Goal: Information Seeking & Learning: Learn about a topic

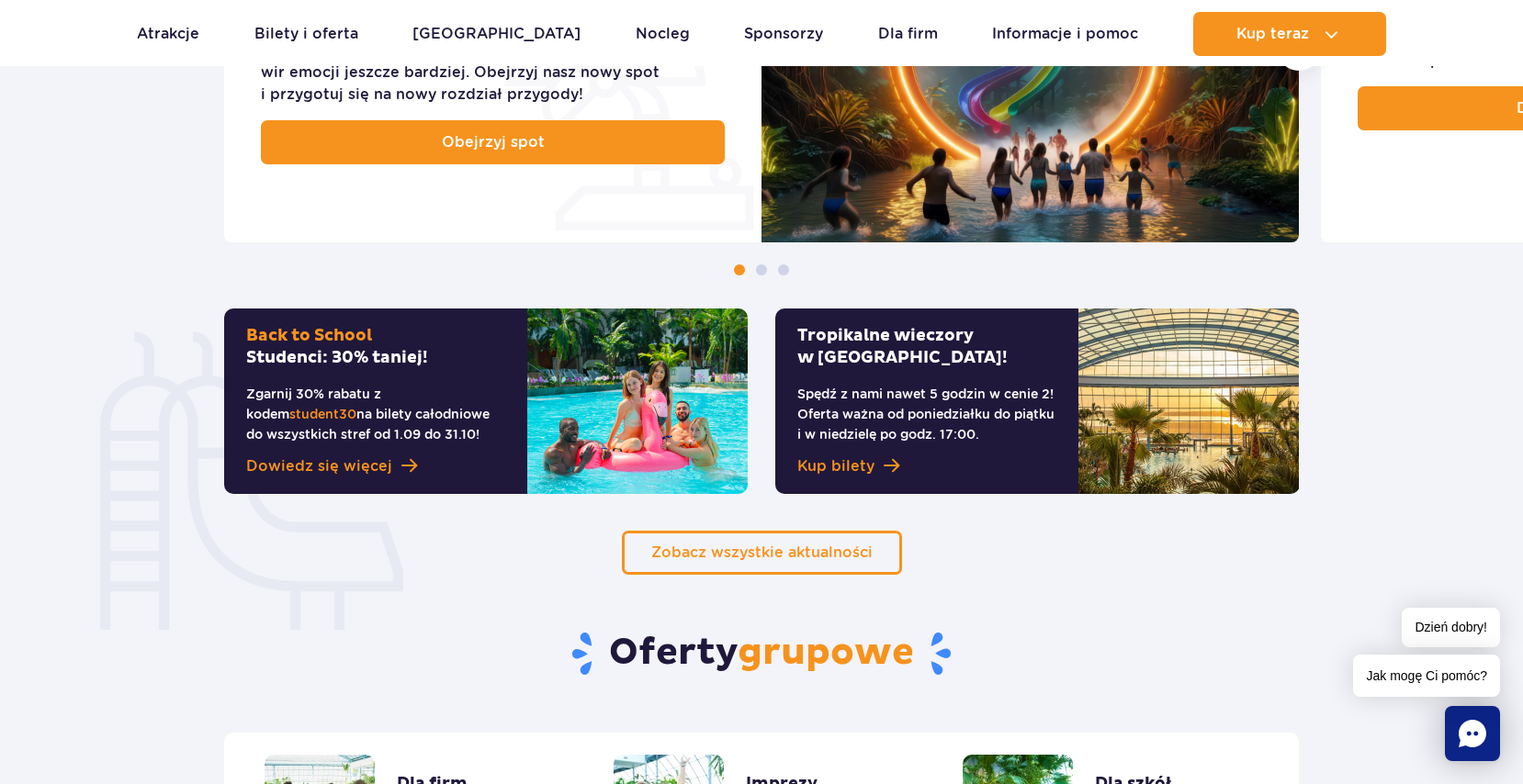
scroll to position [1031, 0]
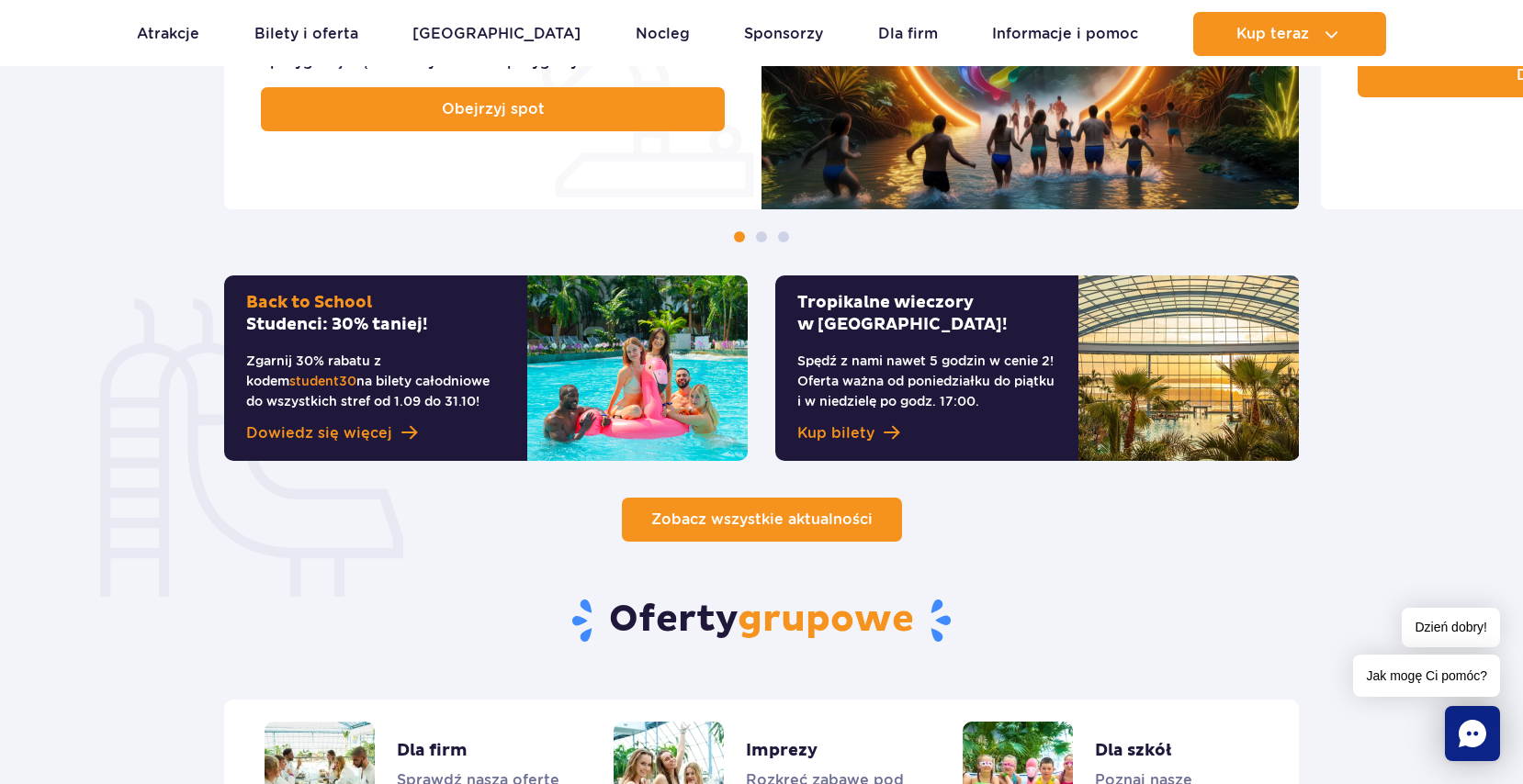
click at [838, 524] on span "Zobacz wszystkie aktualności" at bounding box center [762, 519] width 222 height 18
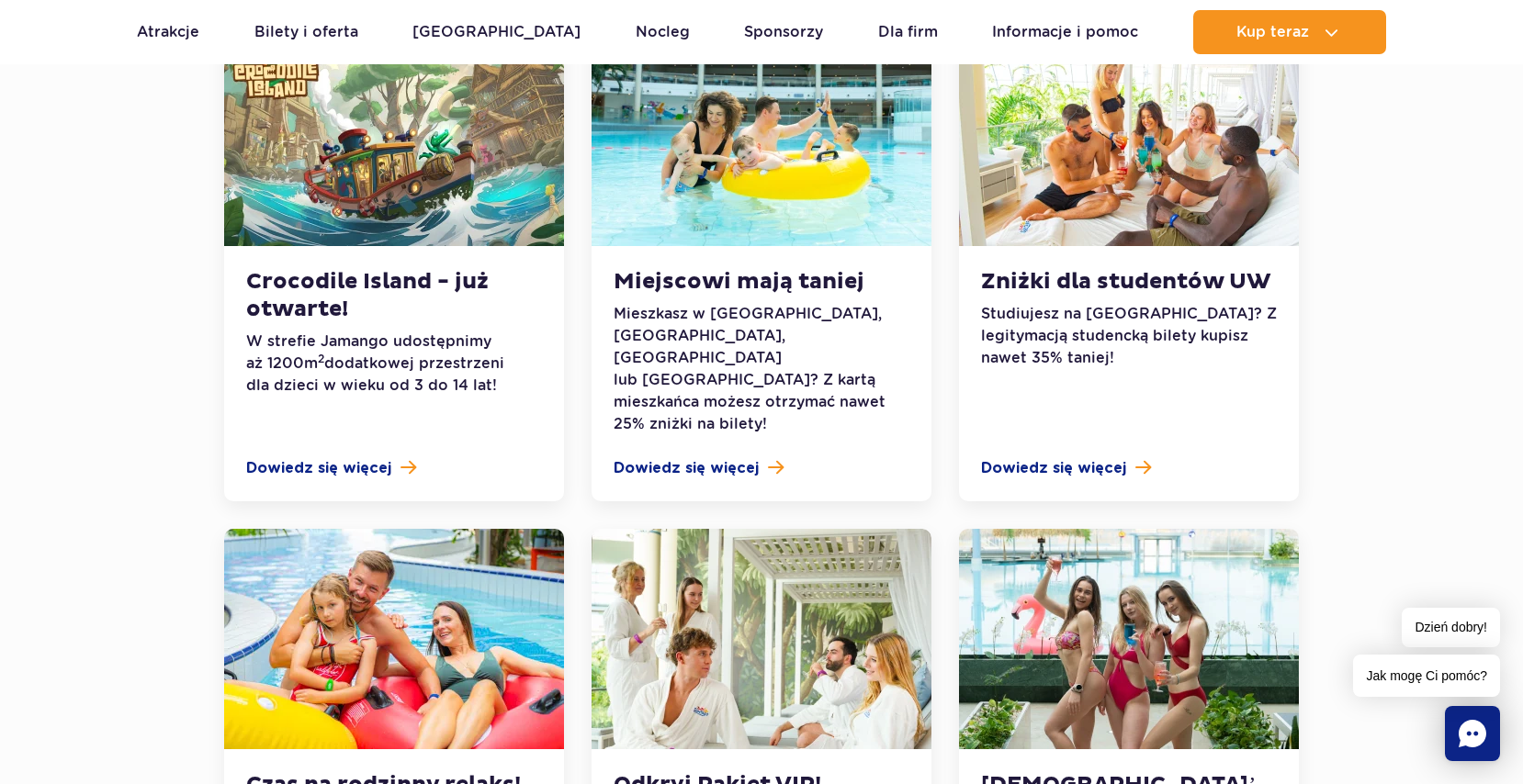
scroll to position [937, 0]
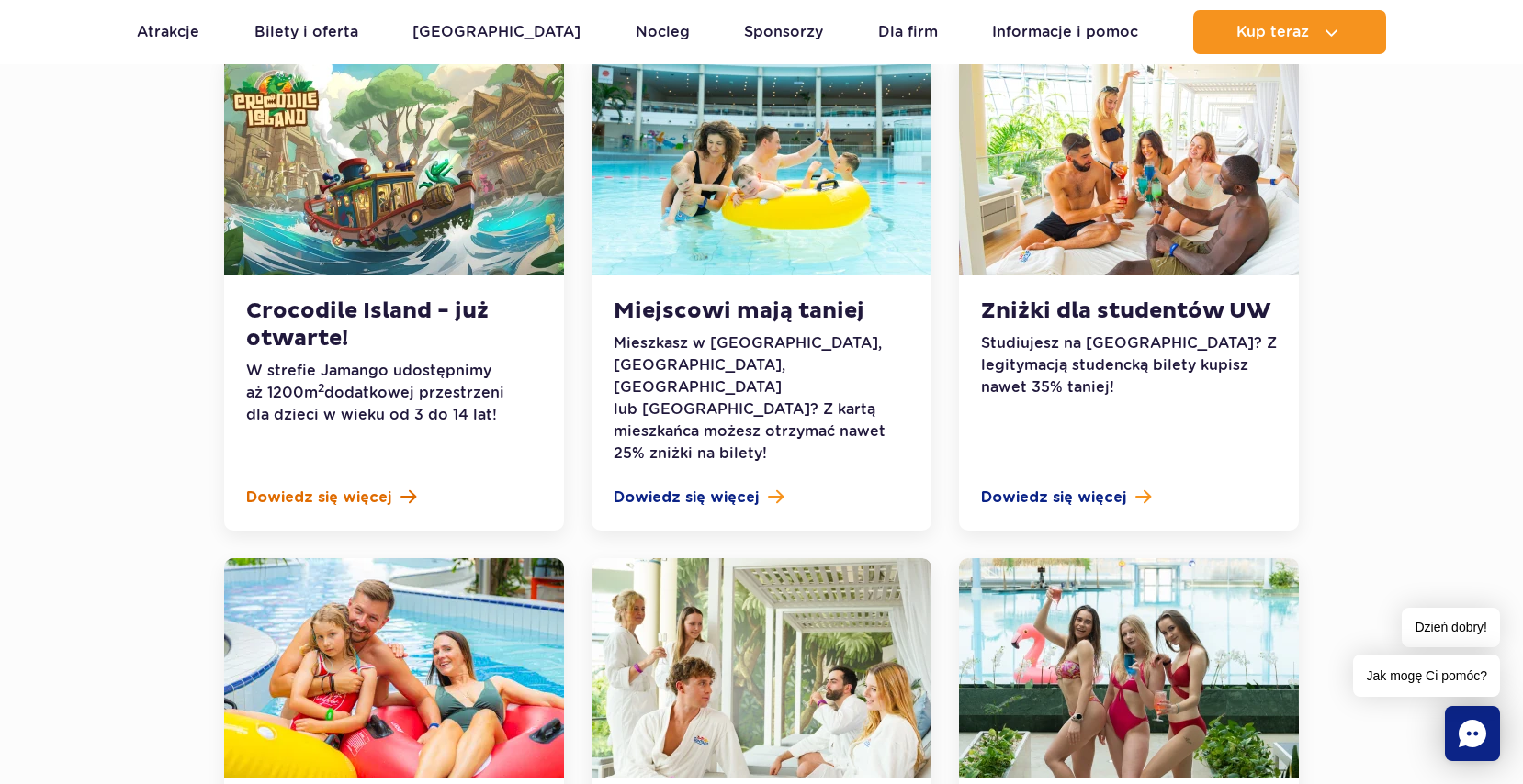
click at [353, 487] on span "Dowiedz się więcej" at bounding box center [318, 498] width 145 height 22
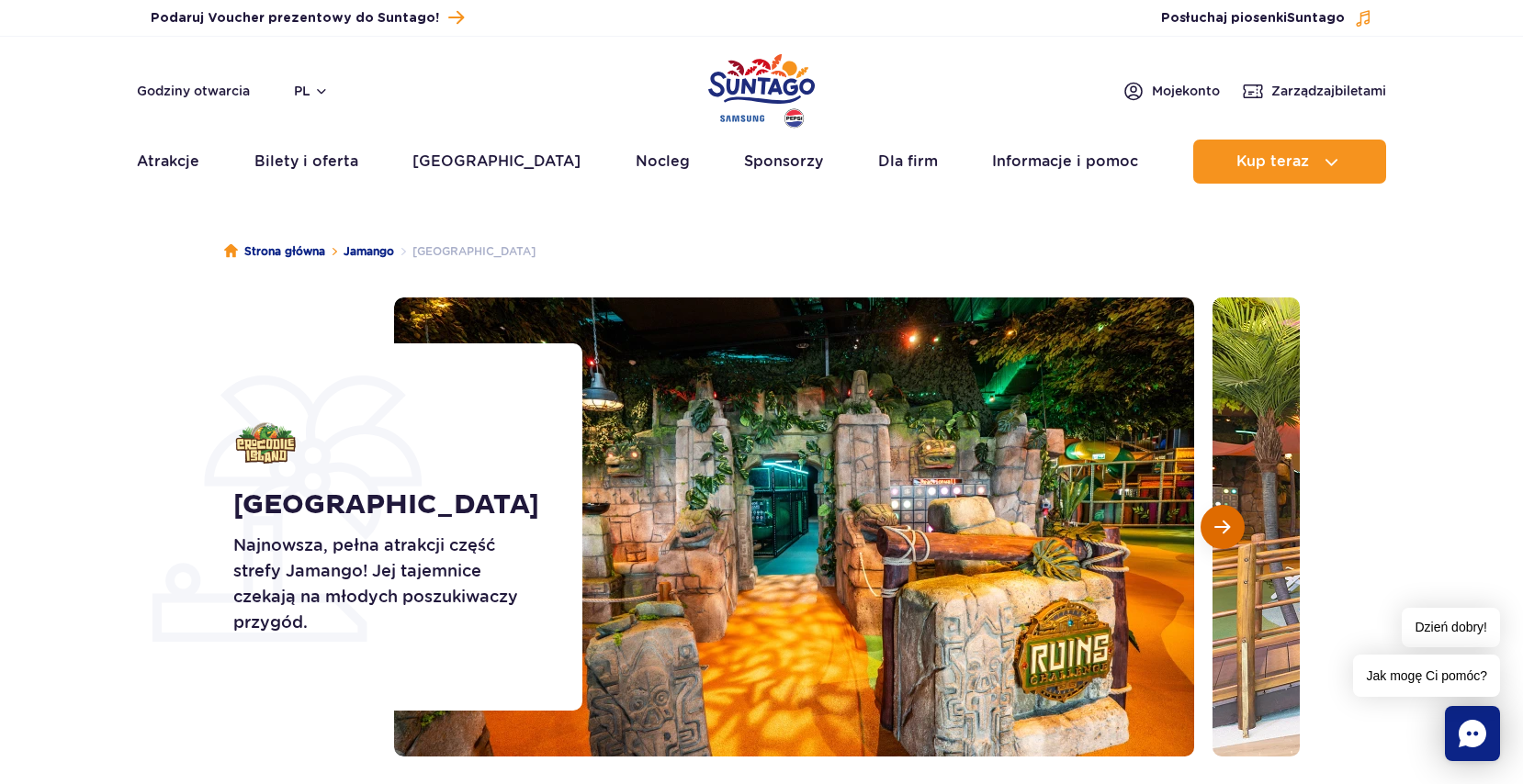
click at [1239, 527] on button "Następny slajd" at bounding box center [1223, 527] width 45 height 45
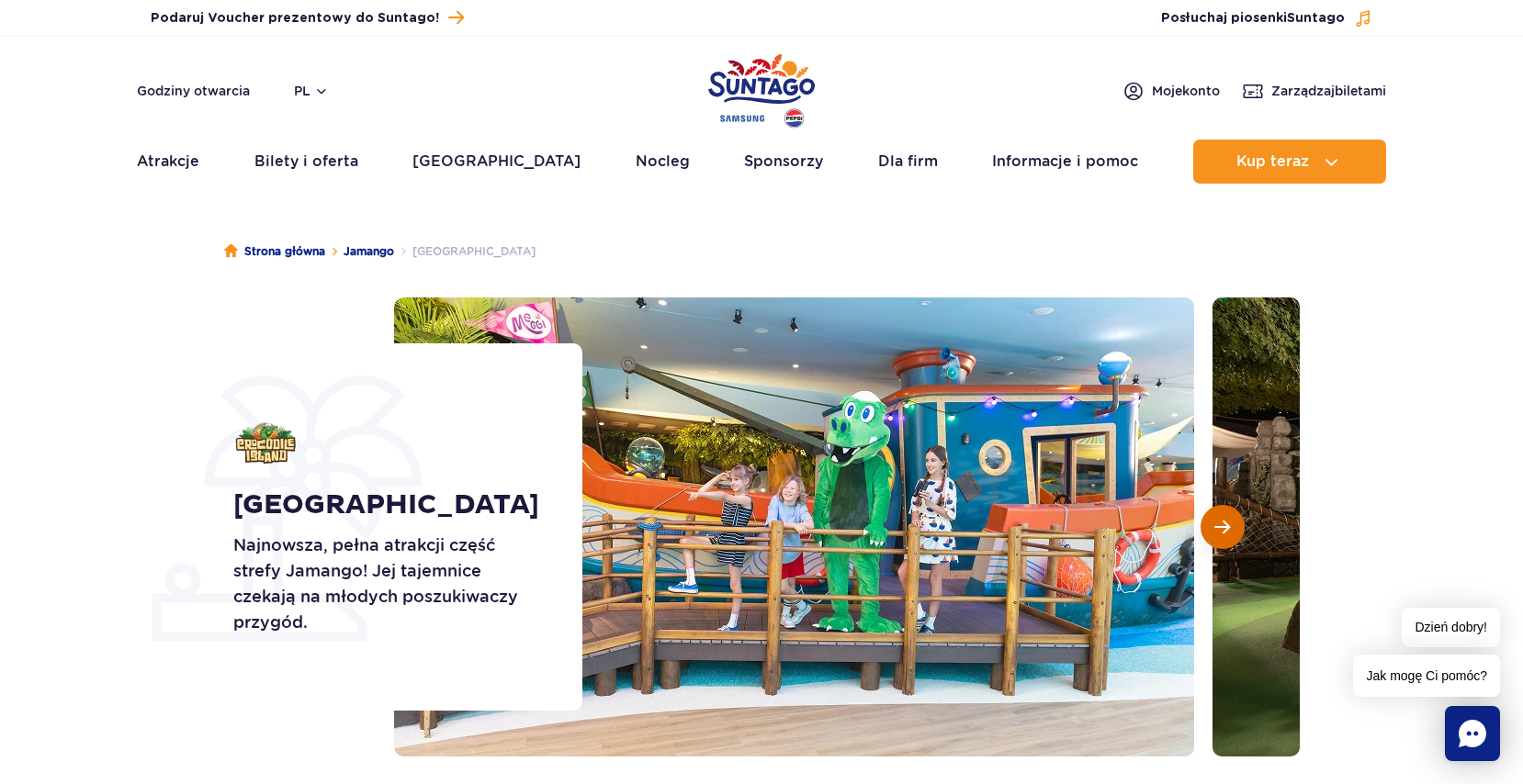
click at [1220, 527] on span "Następny slajd" at bounding box center [1221, 527] width 16 height 17
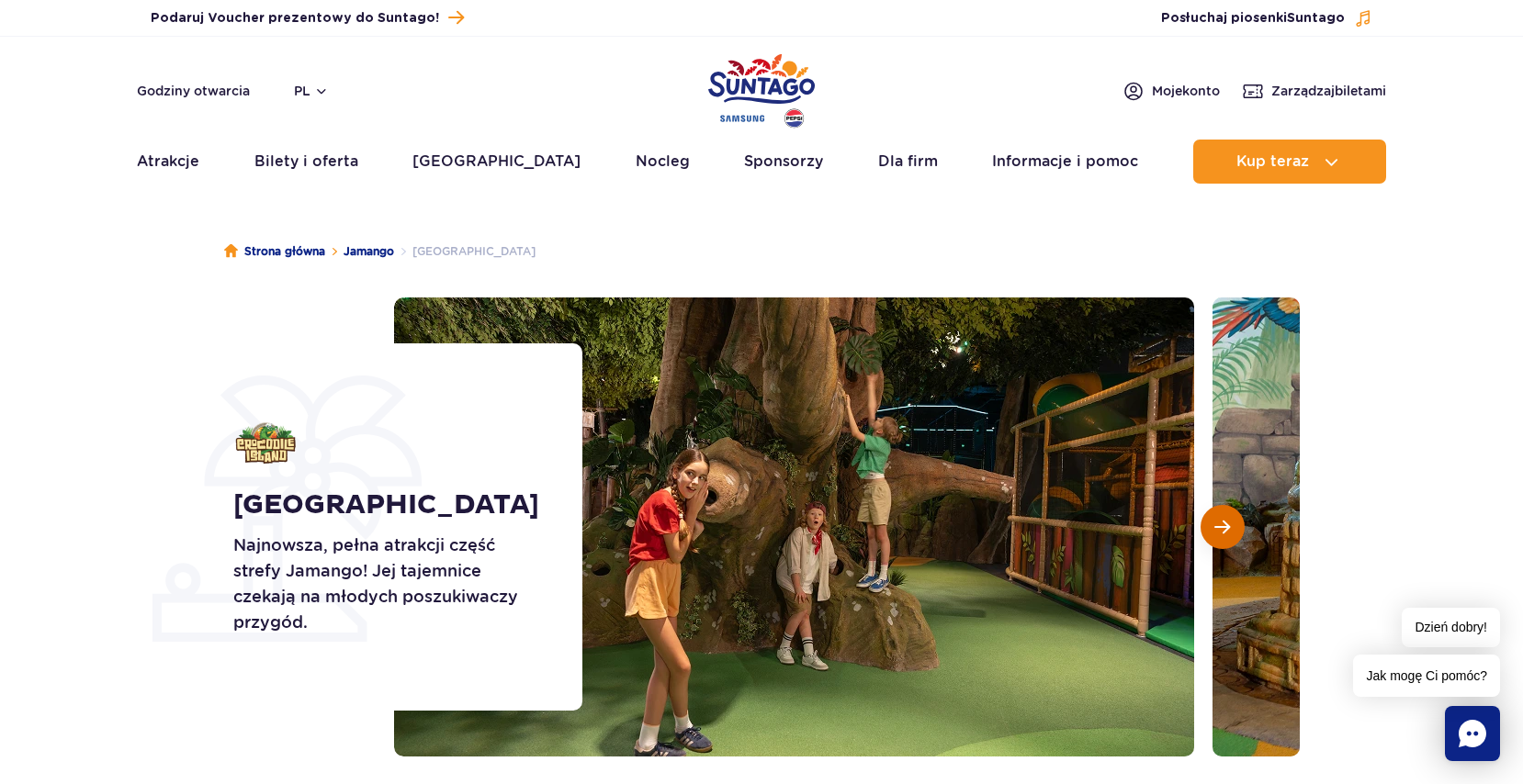
click at [1220, 527] on span "Następny slajd" at bounding box center [1221, 527] width 16 height 17
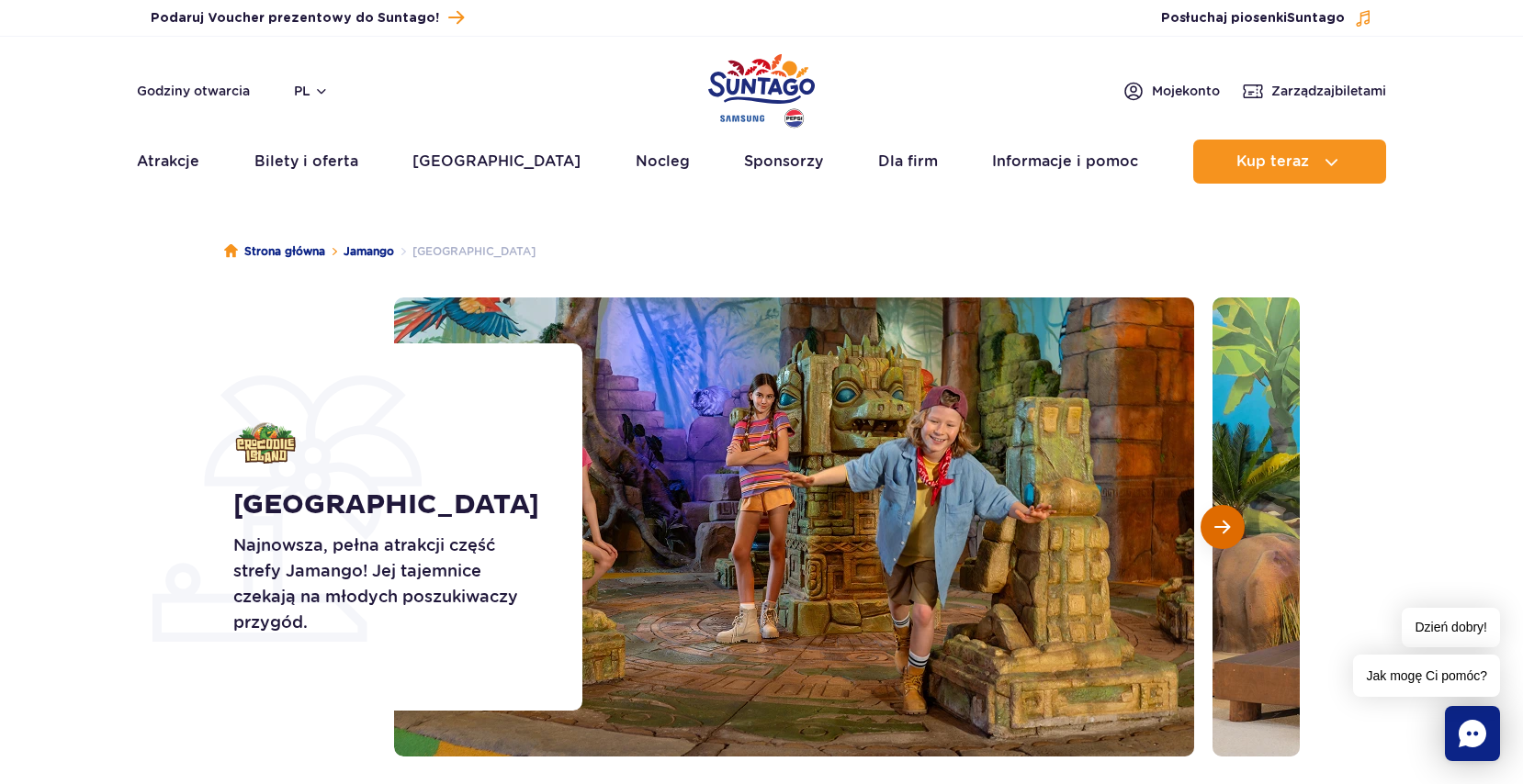
click at [1220, 527] on span "Następny slajd" at bounding box center [1221, 527] width 16 height 17
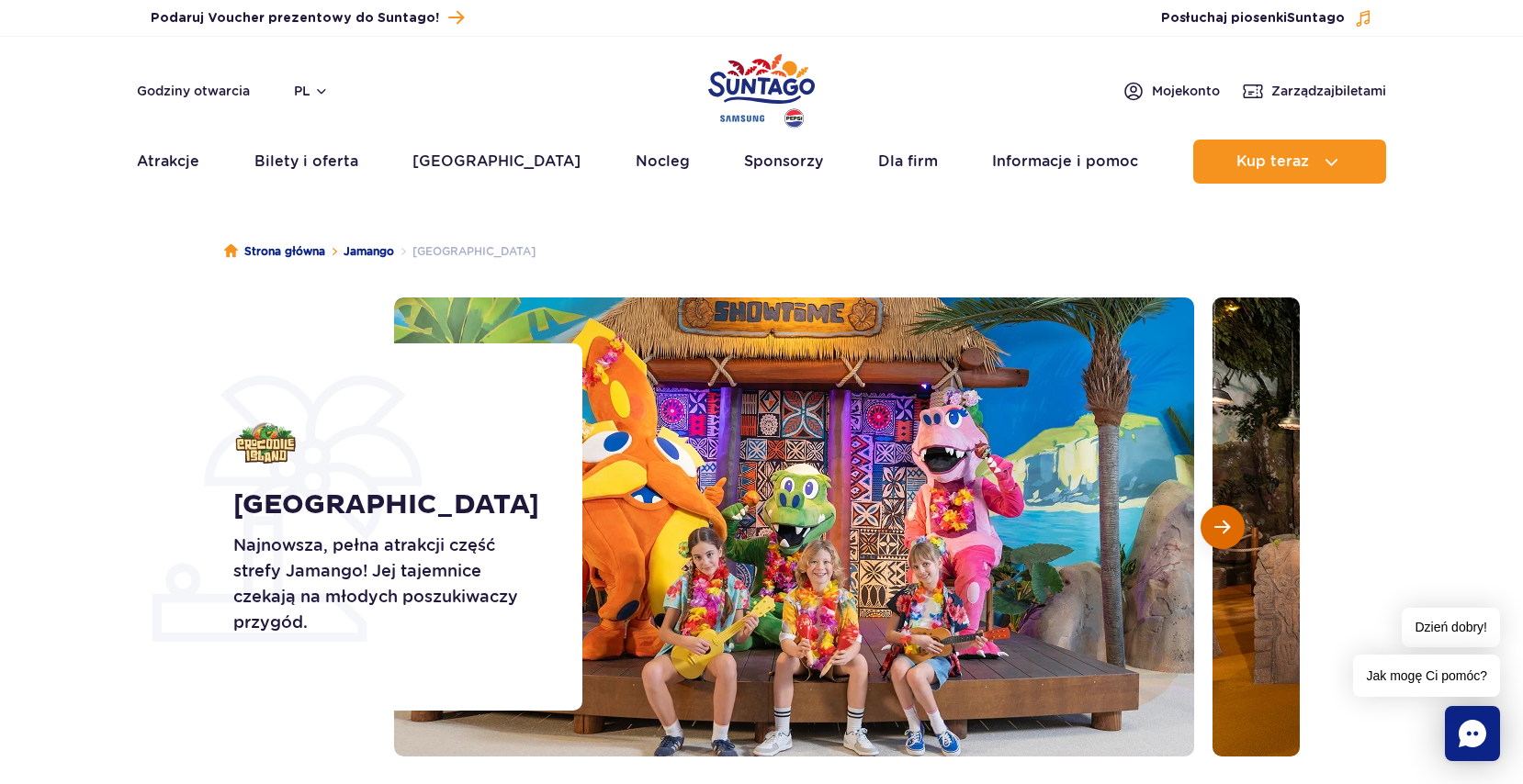
click at [1220, 527] on span "Następny slajd" at bounding box center [1221, 527] width 16 height 17
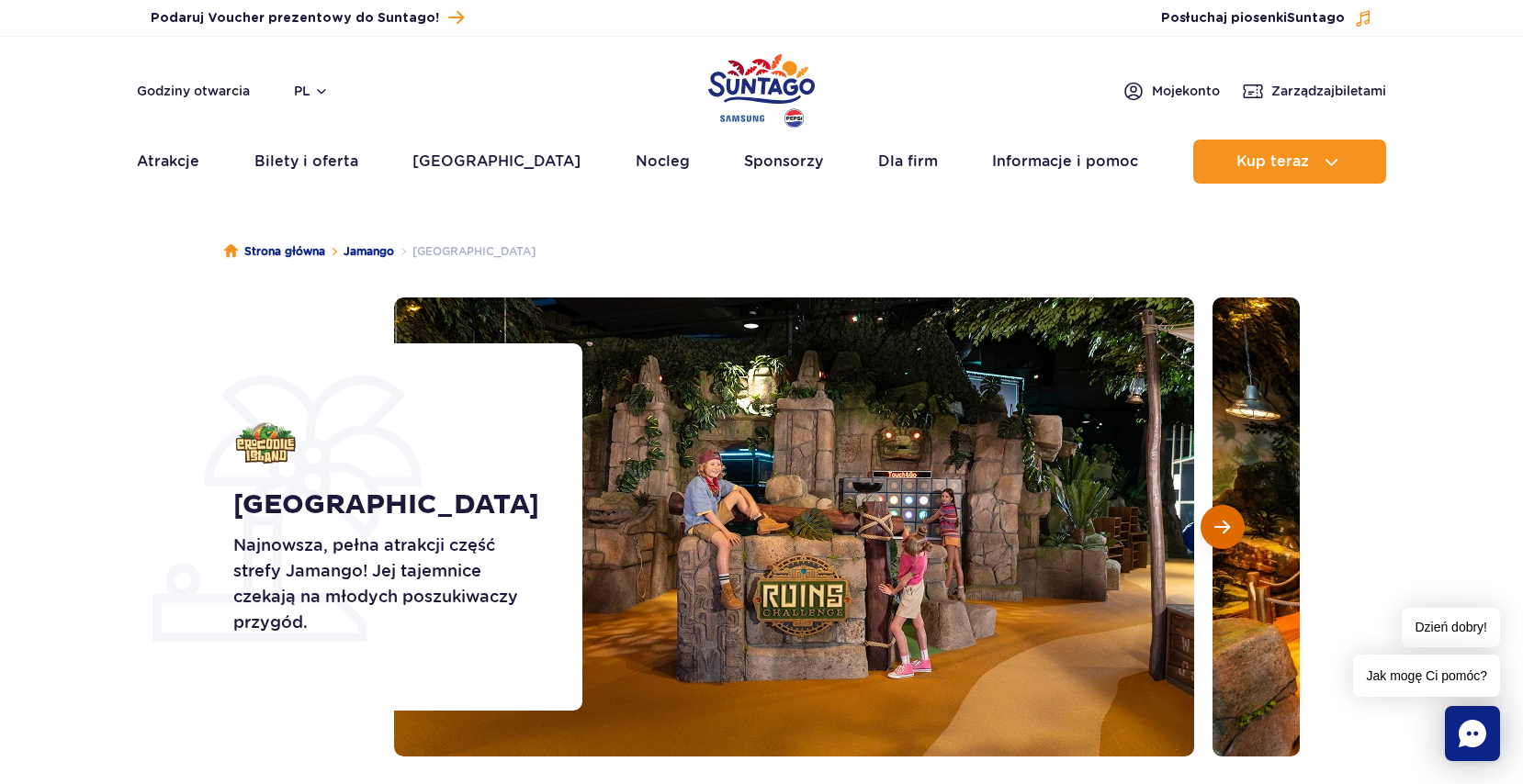
click at [1220, 527] on span "Następny slajd" at bounding box center [1221, 527] width 16 height 17
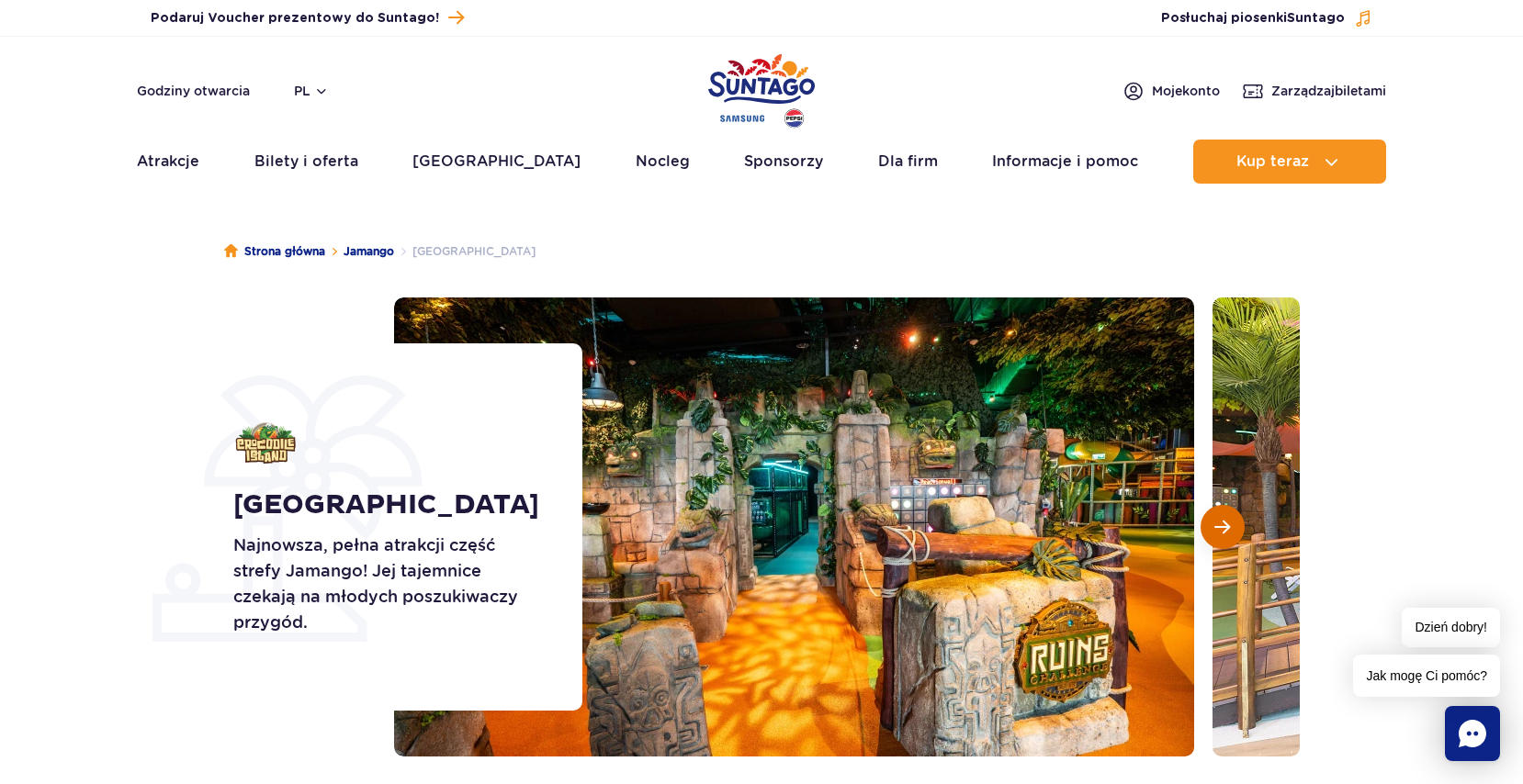
click at [1220, 527] on span "Następny slajd" at bounding box center [1221, 527] width 16 height 17
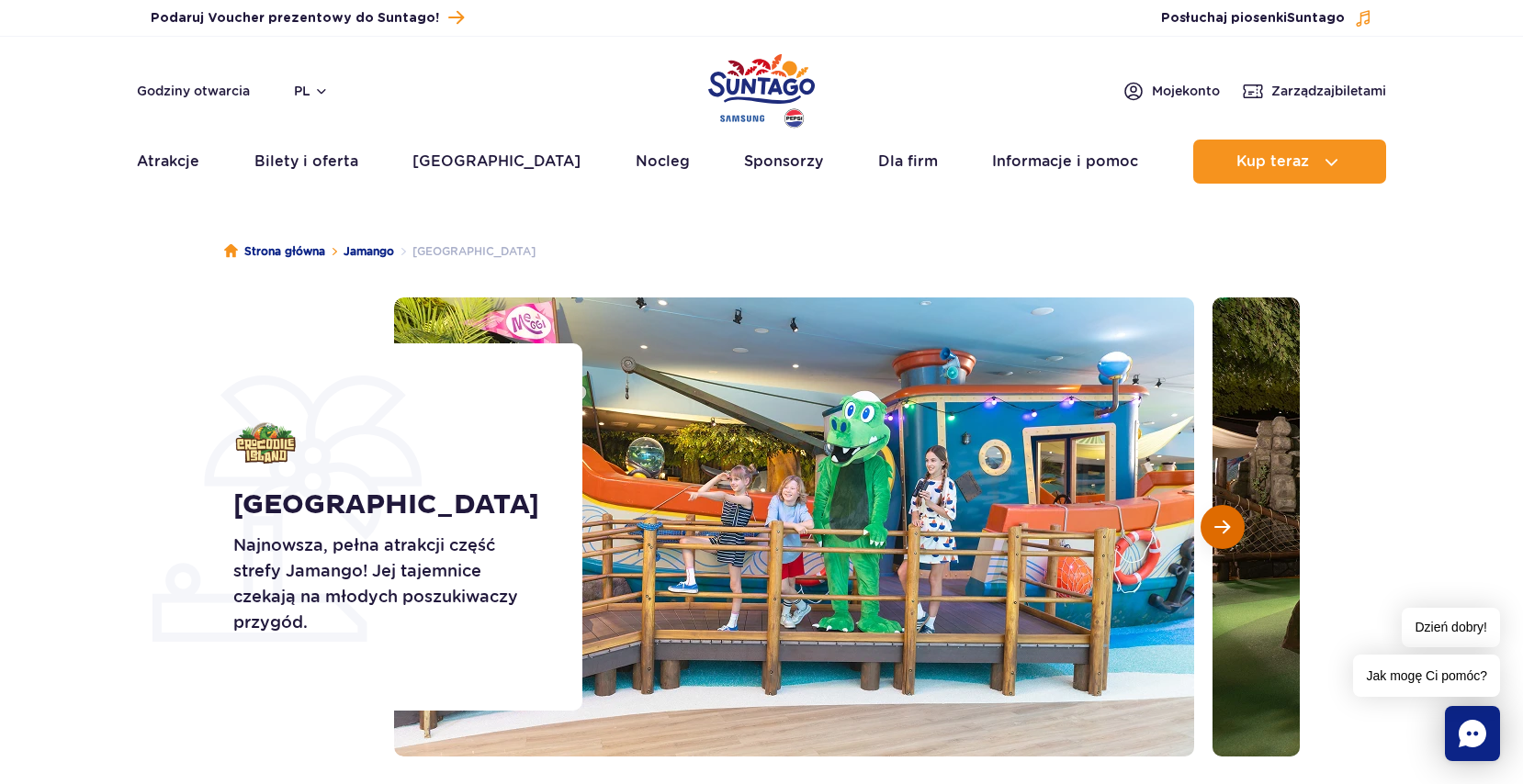
click at [1220, 527] on span "Następny slajd" at bounding box center [1221, 527] width 16 height 17
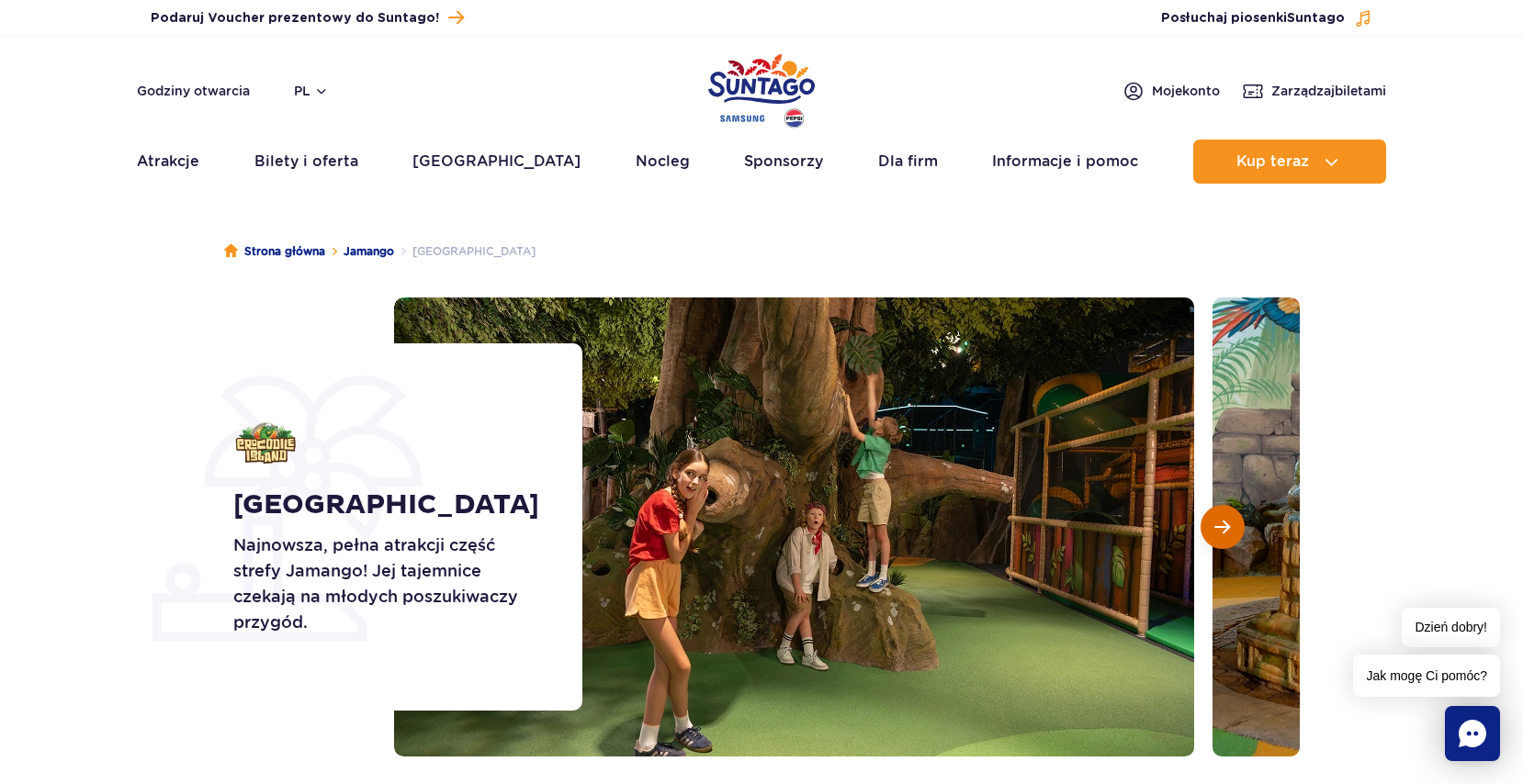
click at [1220, 527] on span "Następny slajd" at bounding box center [1221, 527] width 16 height 17
click at [482, 162] on link "[GEOGRAPHIC_DATA]" at bounding box center [496, 161] width 168 height 45
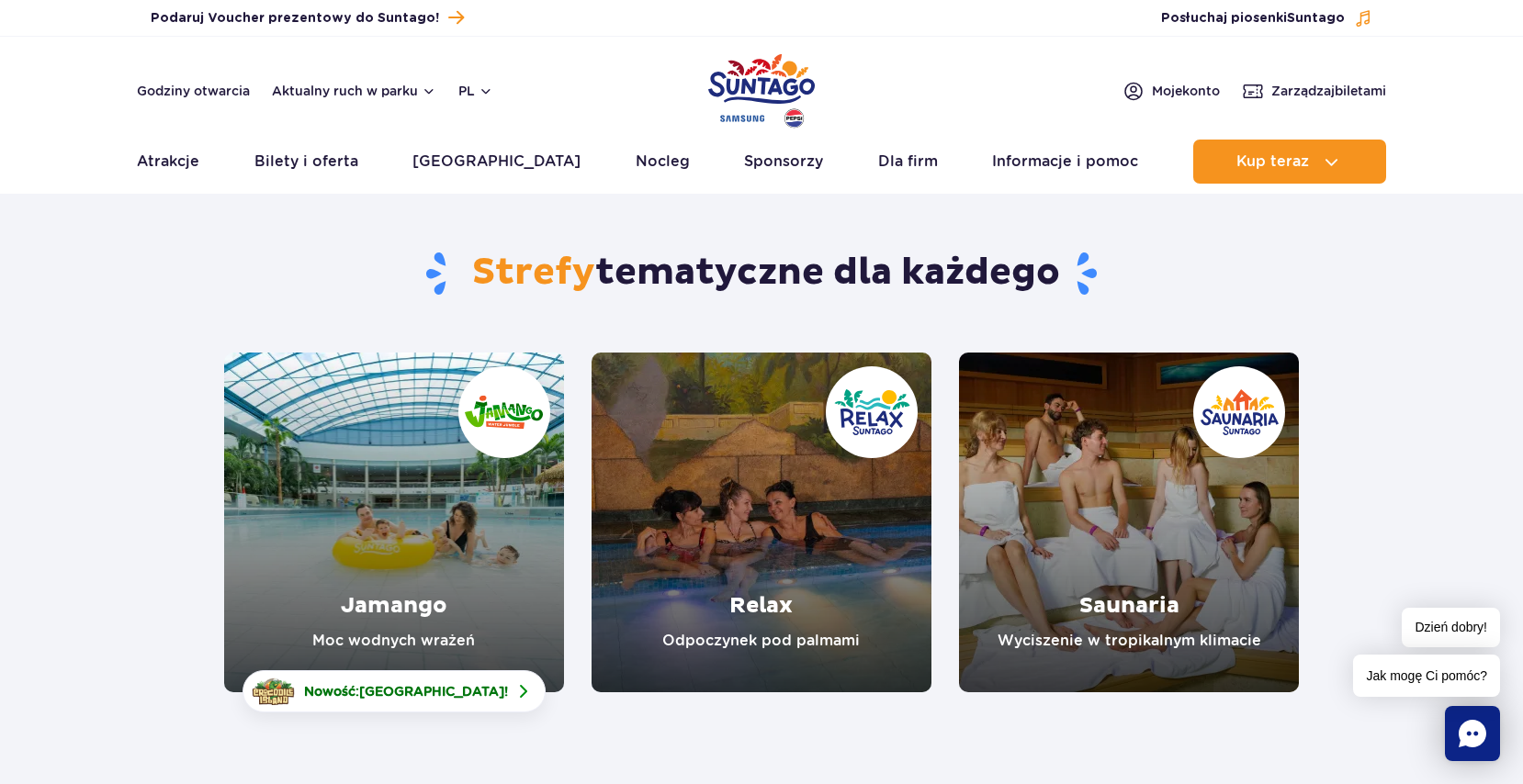
click at [419, 609] on link "Jamango" at bounding box center [394, 522] width 340 height 340
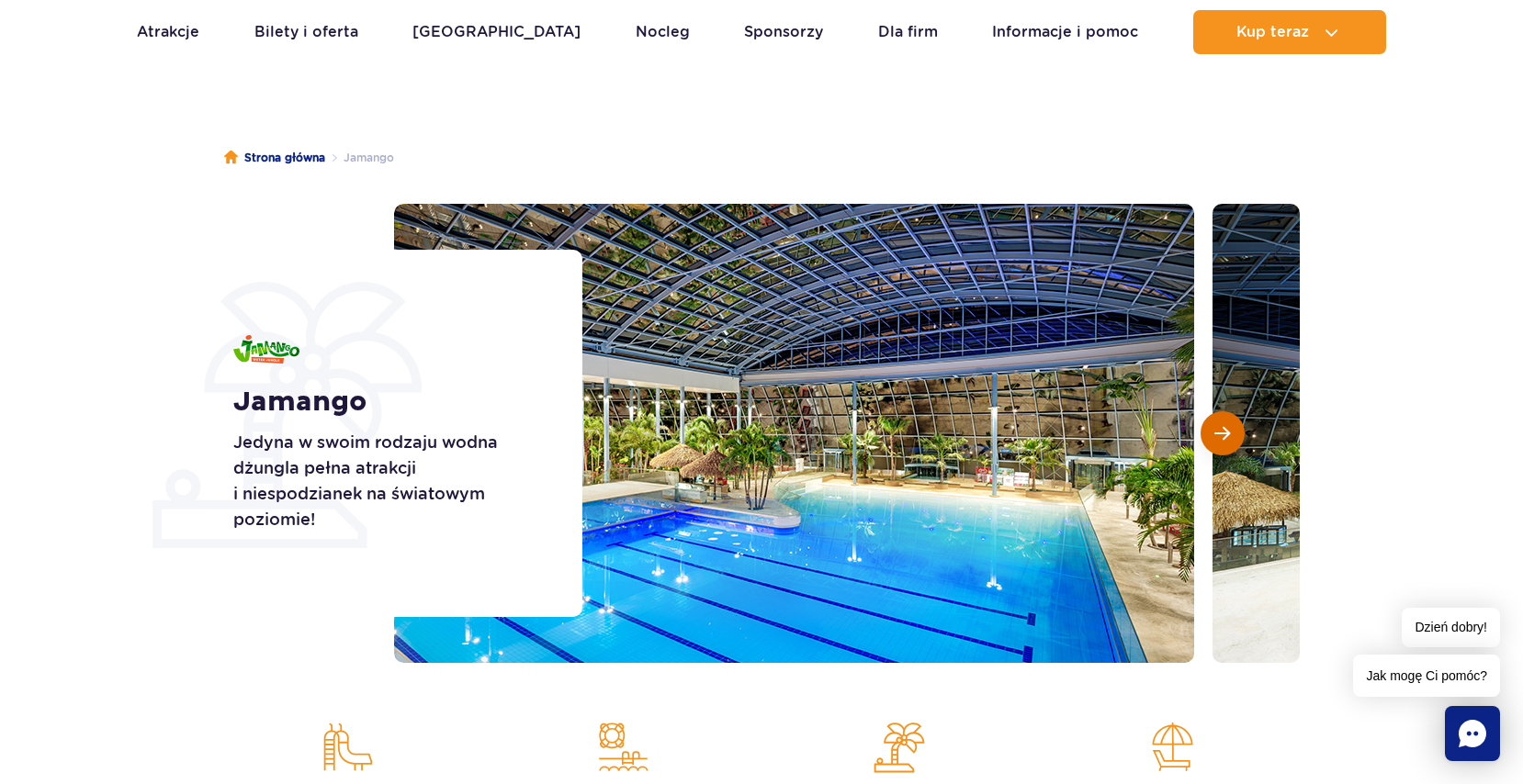
scroll to position [94, 0]
click at [1221, 434] on span "Następny slajd" at bounding box center [1221, 433] width 16 height 17
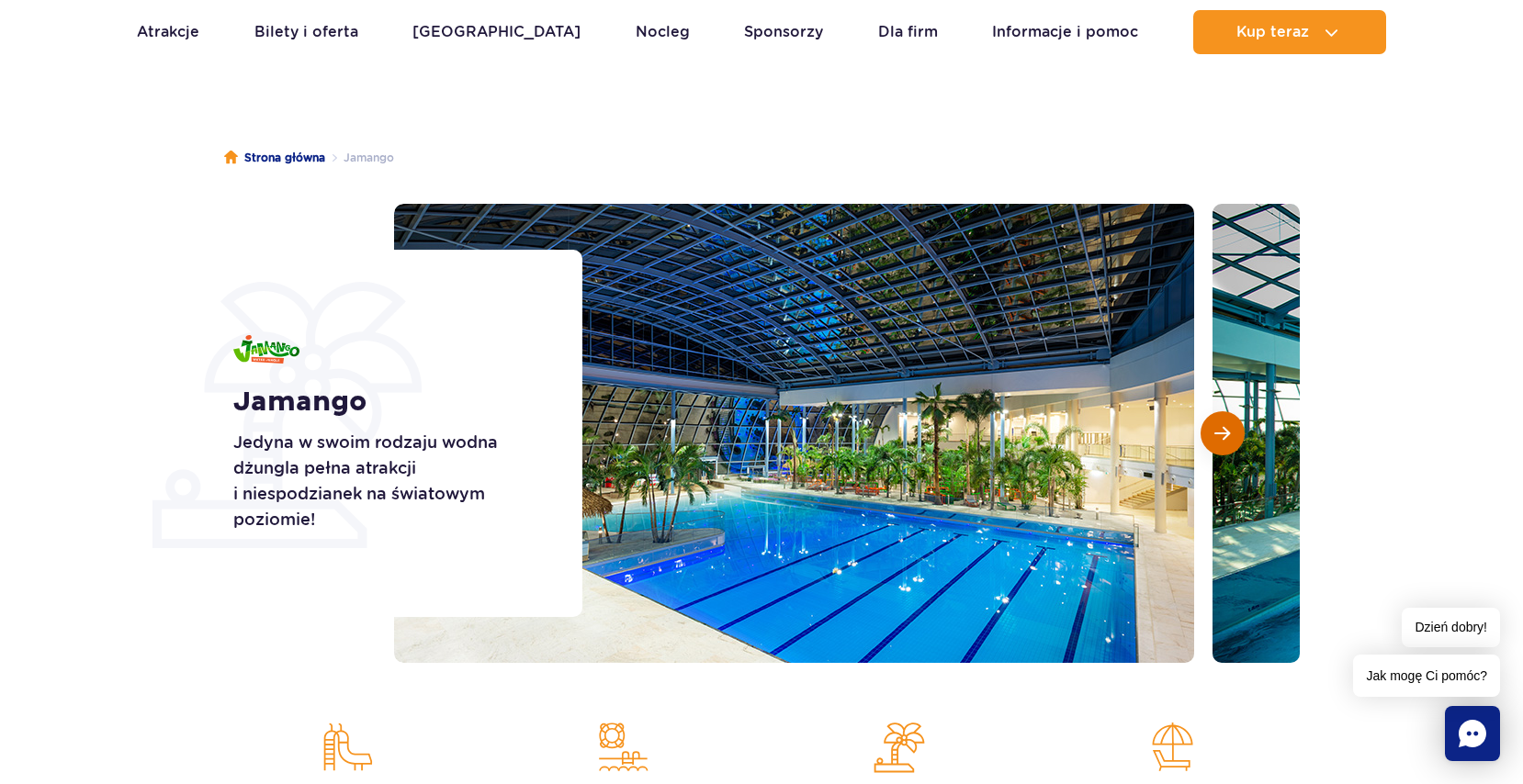
click at [1221, 434] on span "Następny slajd" at bounding box center [1221, 433] width 16 height 17
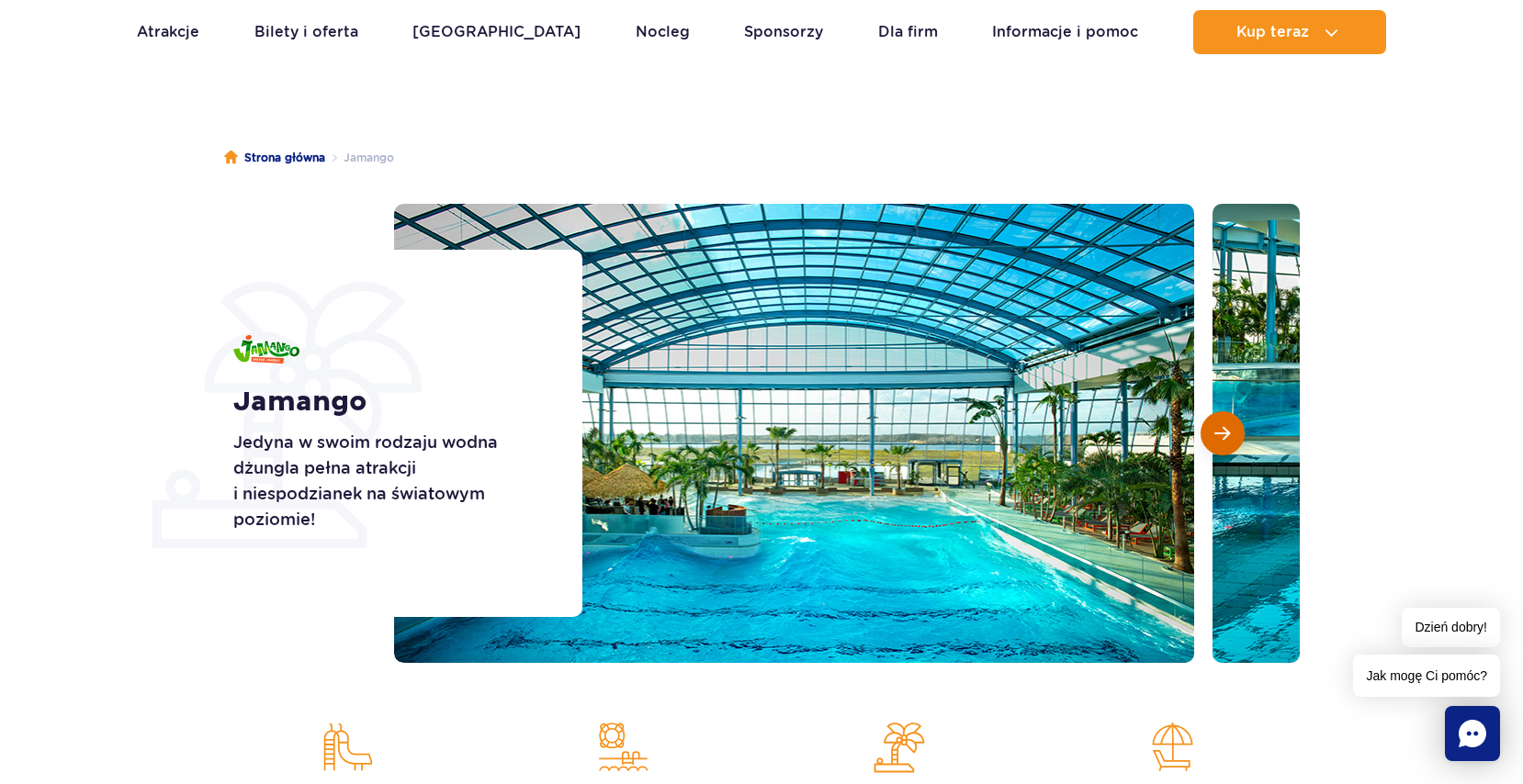
click at [1221, 434] on span "Następny slajd" at bounding box center [1221, 433] width 16 height 17
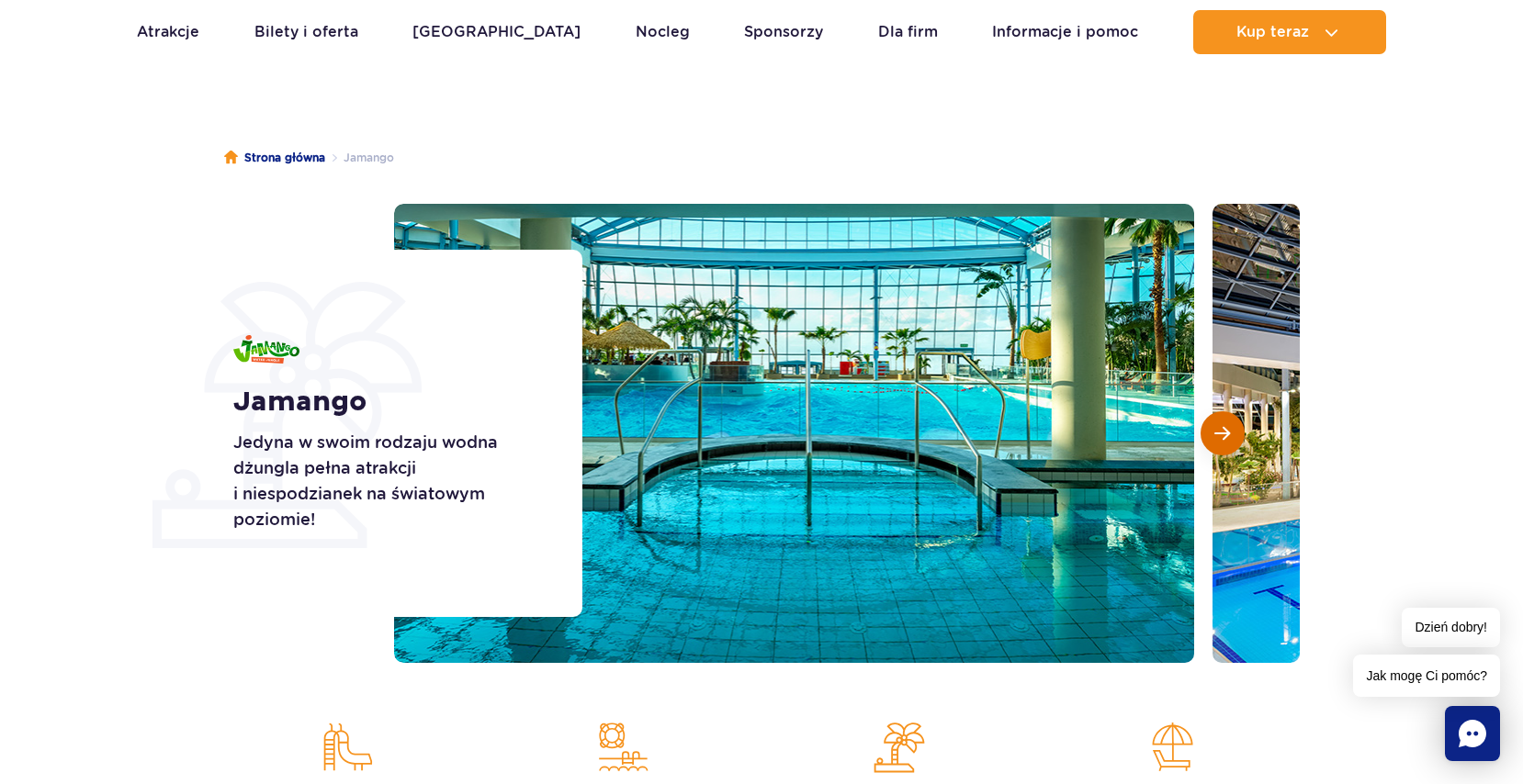
click at [1221, 434] on span "Następny slajd" at bounding box center [1221, 433] width 16 height 17
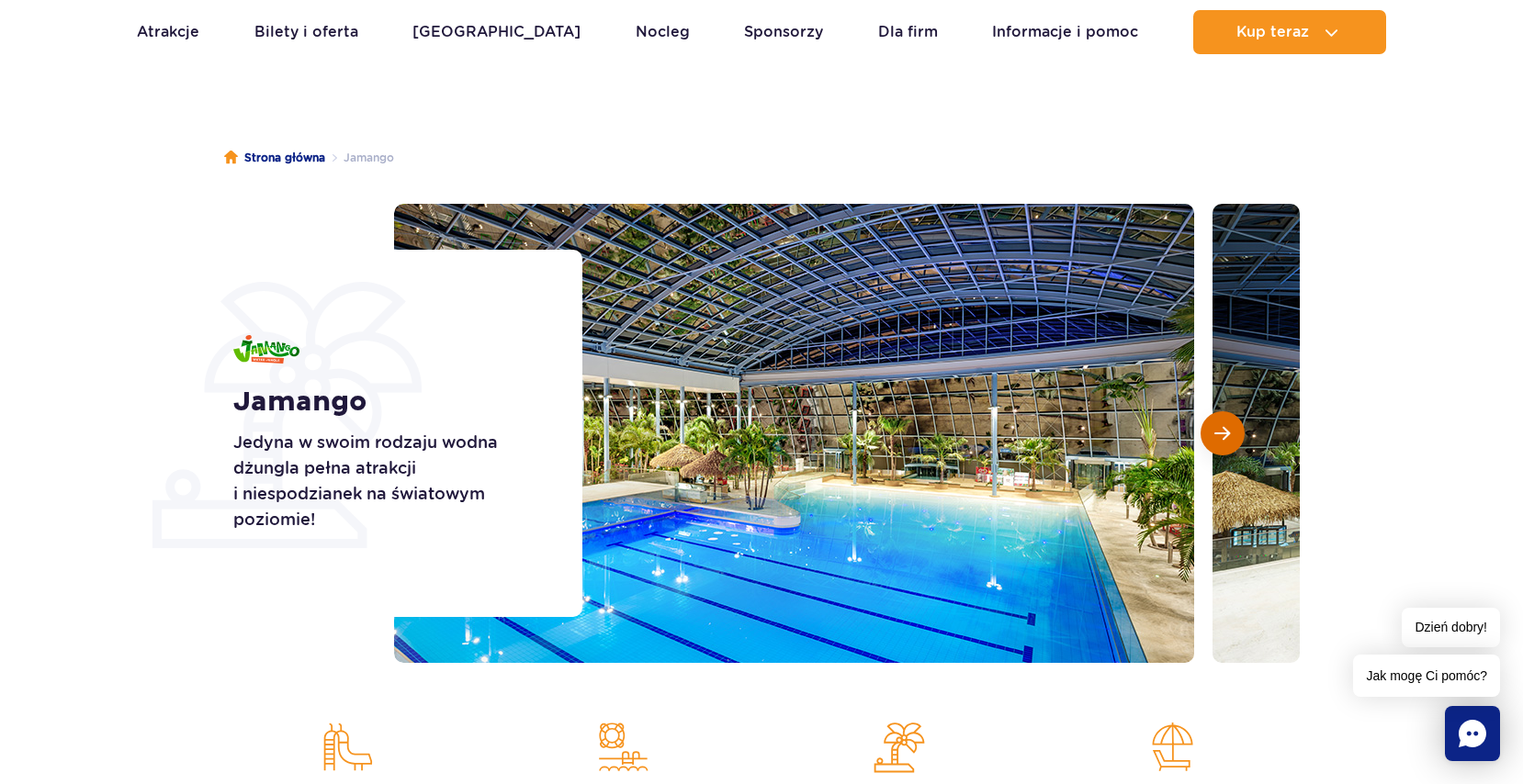
click at [1221, 434] on span "Następny slajd" at bounding box center [1221, 433] width 16 height 17
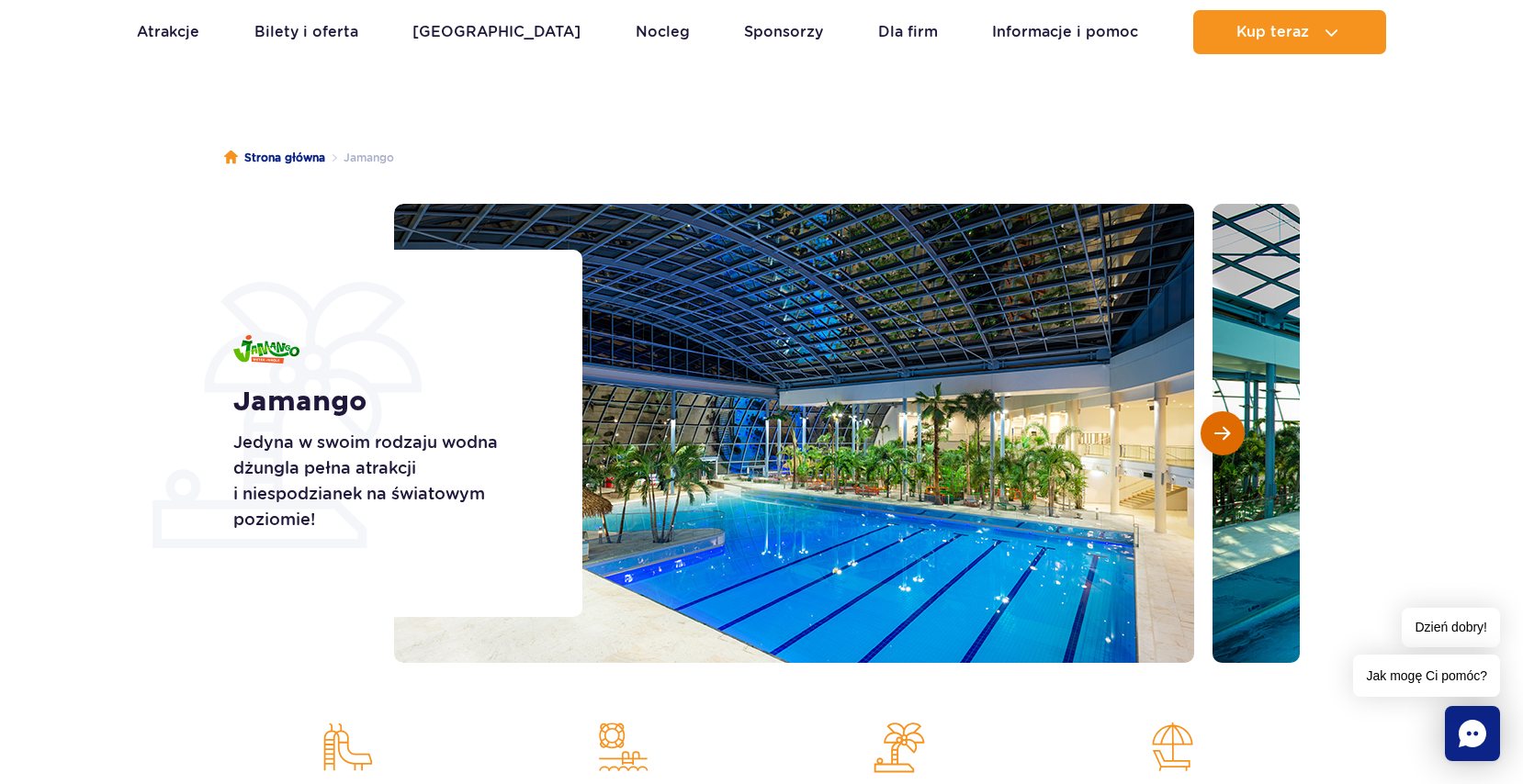
click at [1221, 434] on span "Następny slajd" at bounding box center [1221, 433] width 16 height 17
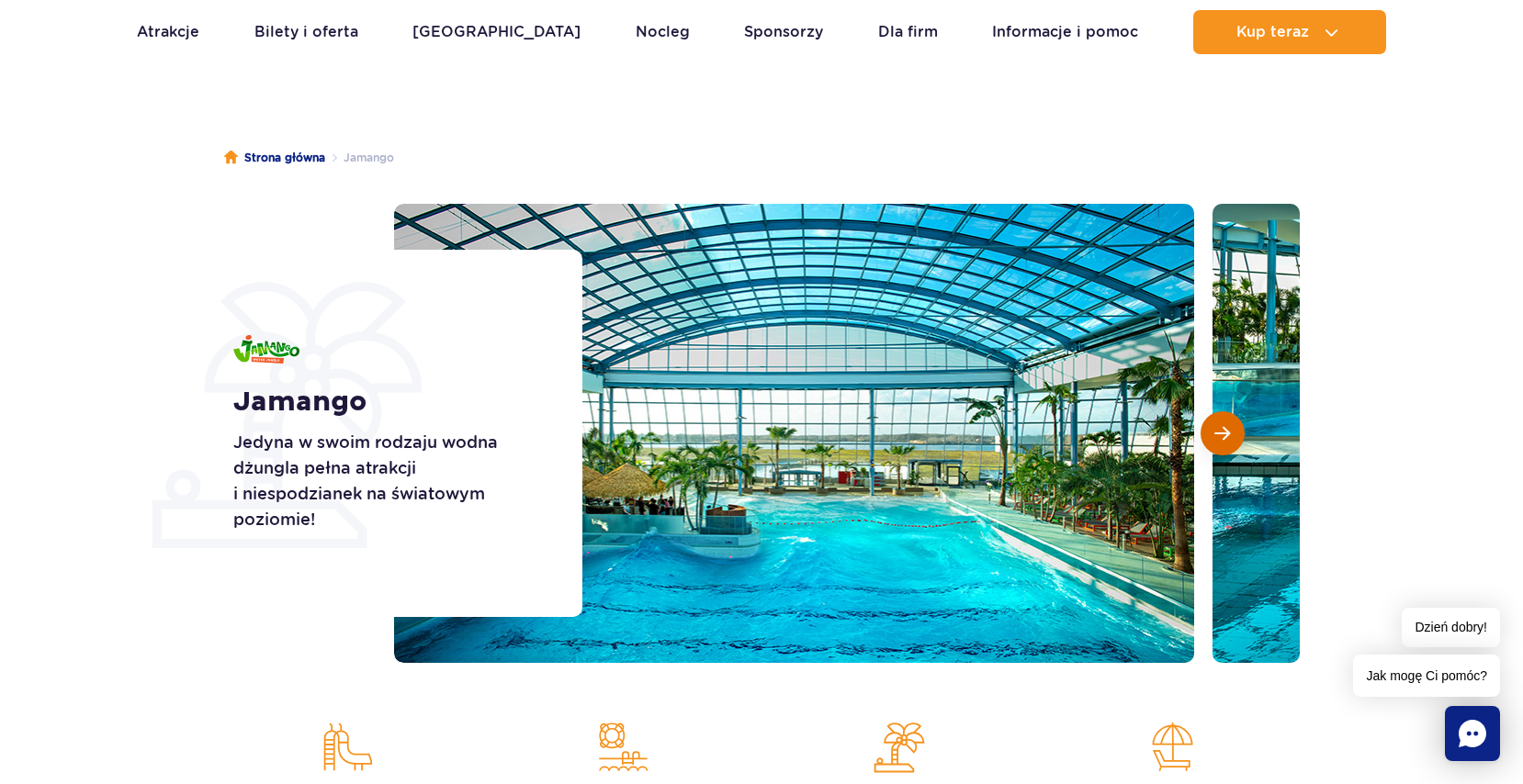
click at [1221, 434] on span "Następny slajd" at bounding box center [1221, 433] width 16 height 17
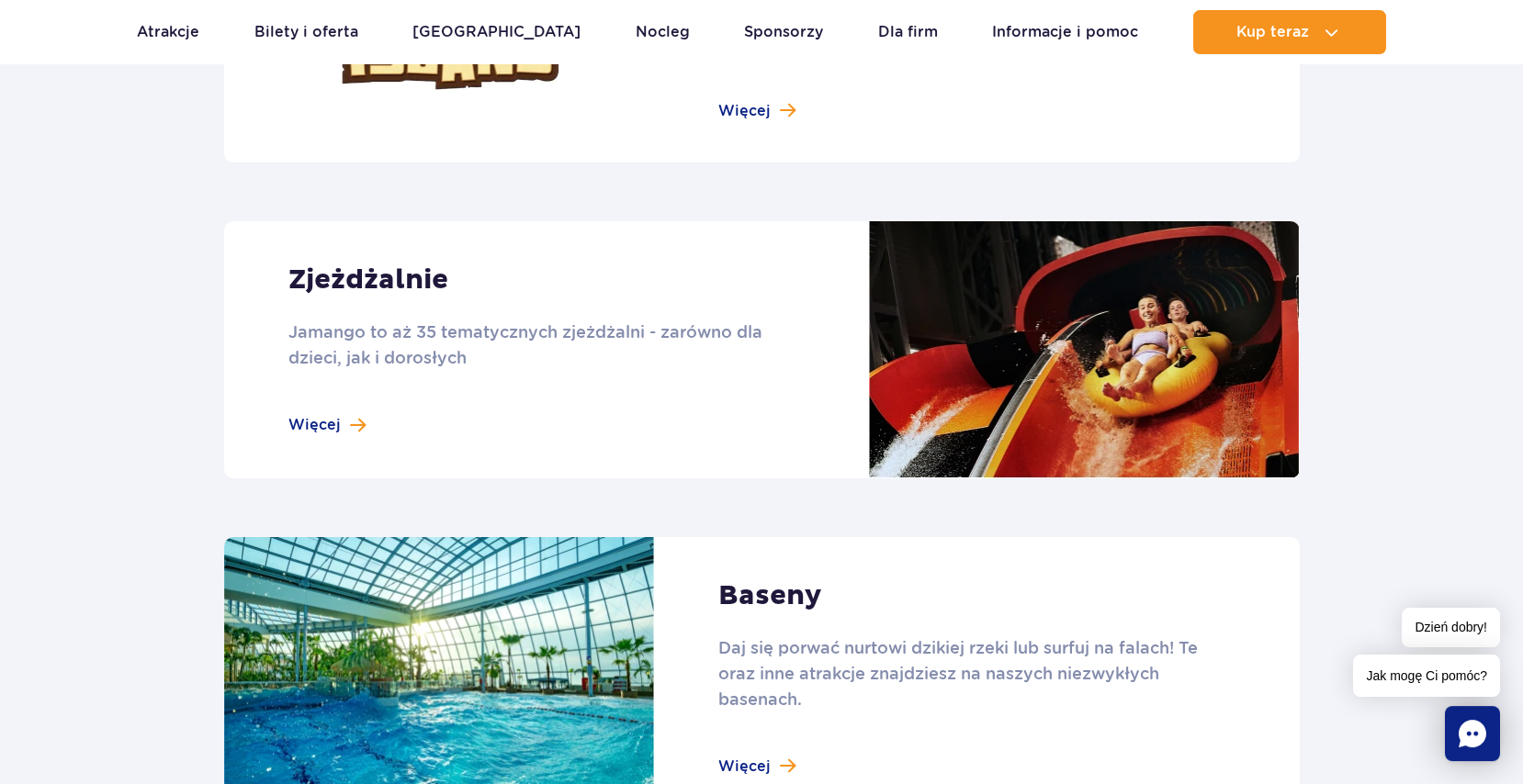
scroll to position [1592, 0]
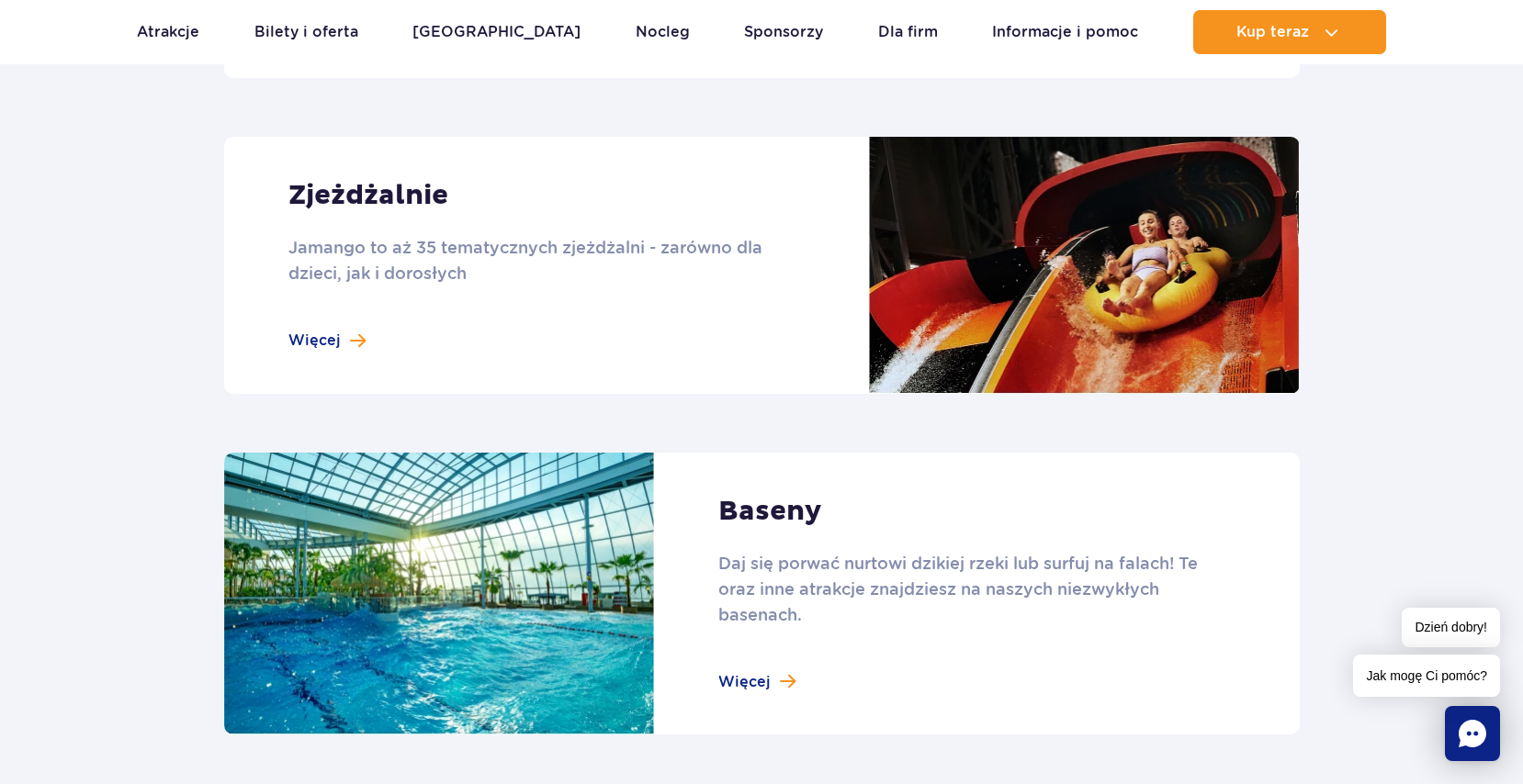
click at [316, 330] on link at bounding box center [762, 264] width 1076 height 257
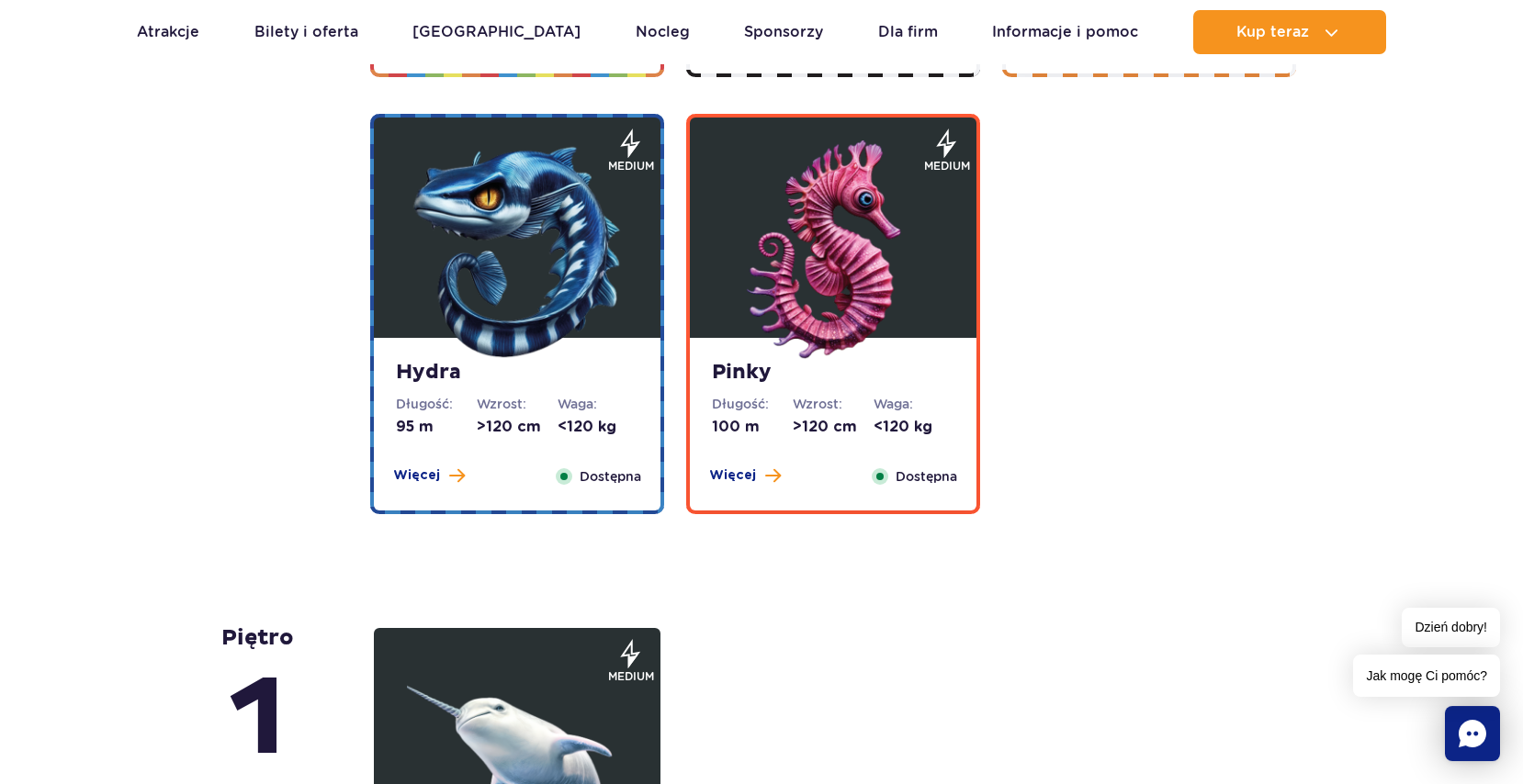
scroll to position [3465, 0]
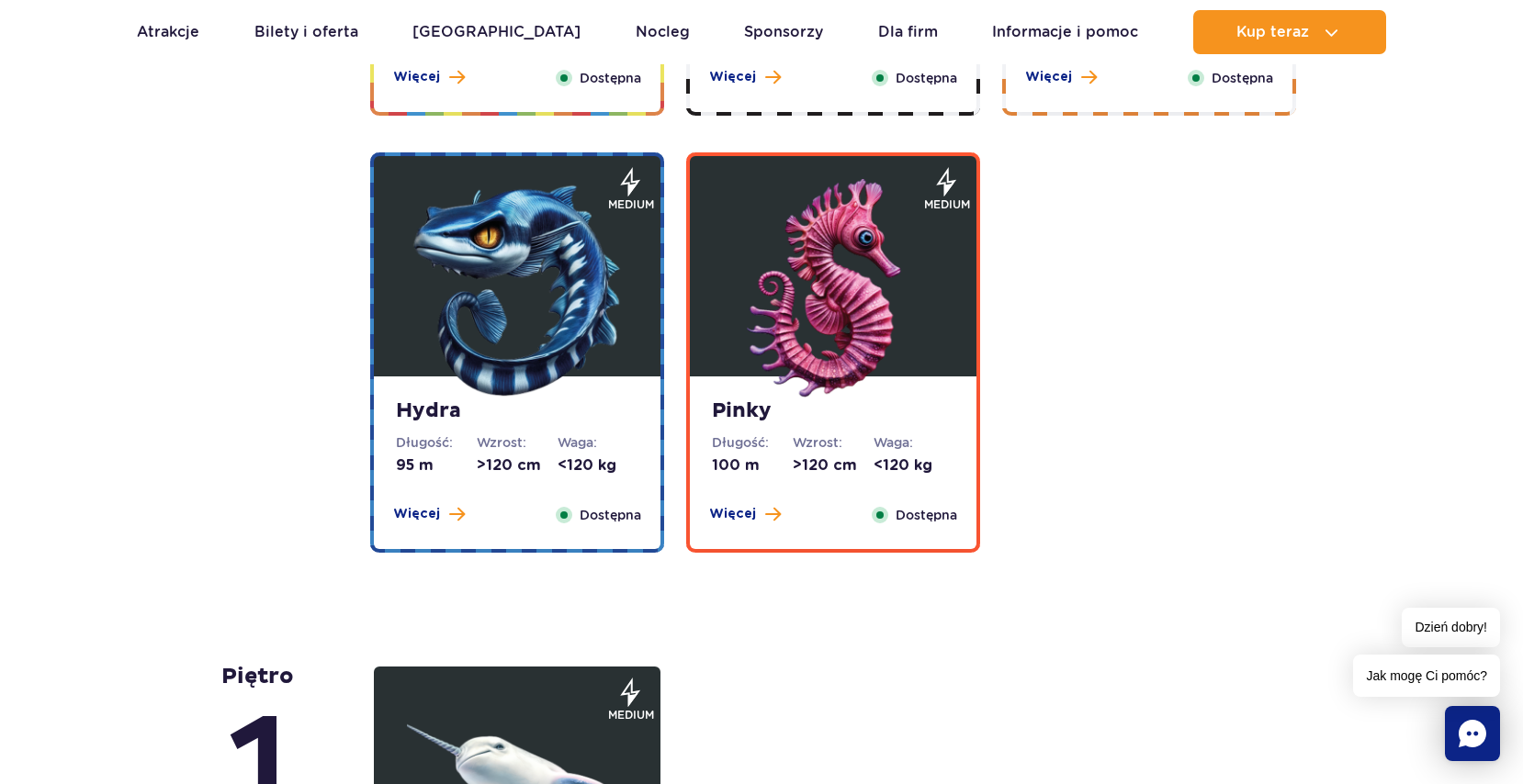
click at [866, 312] on img at bounding box center [833, 289] width 221 height 221
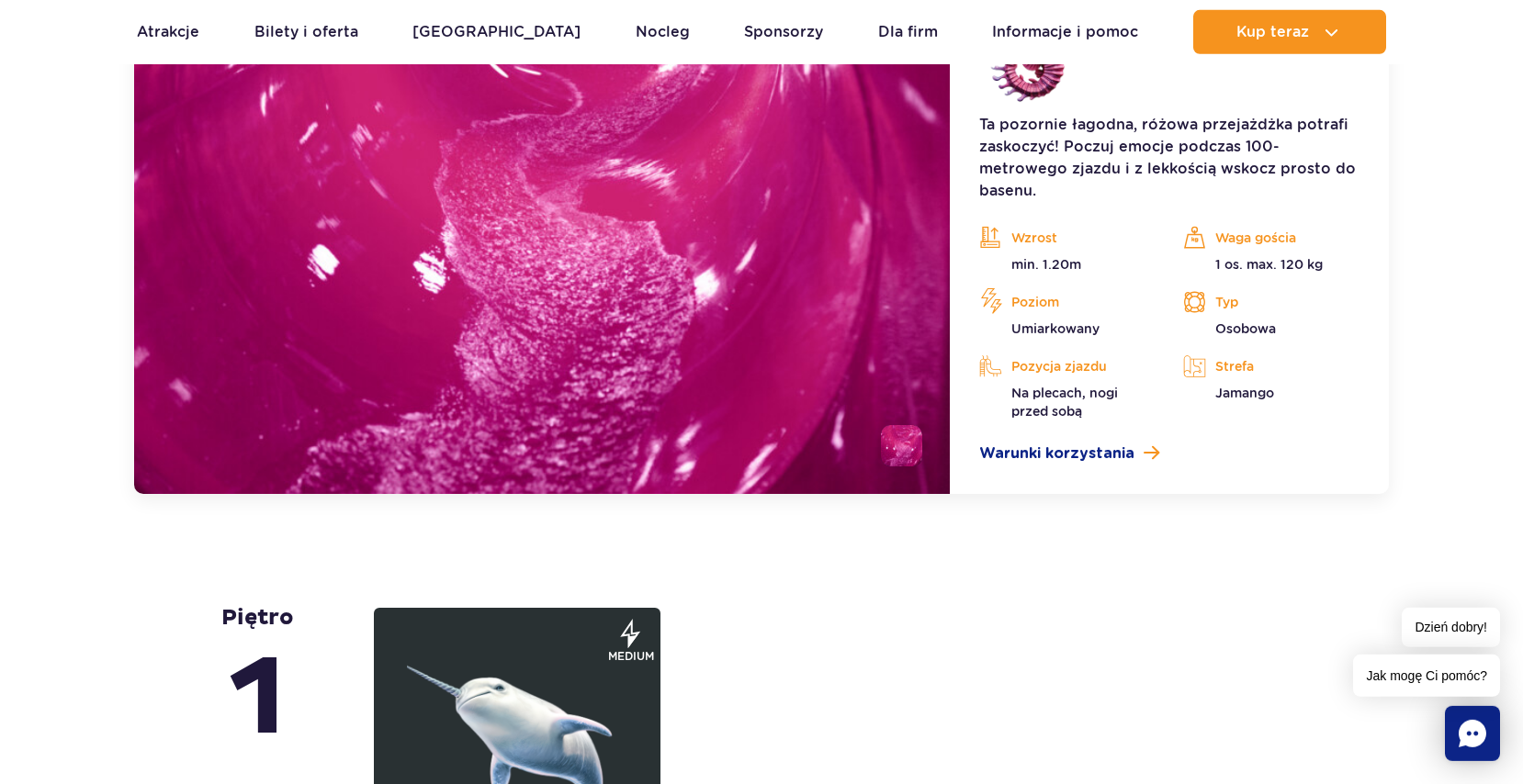
scroll to position [4137, 0]
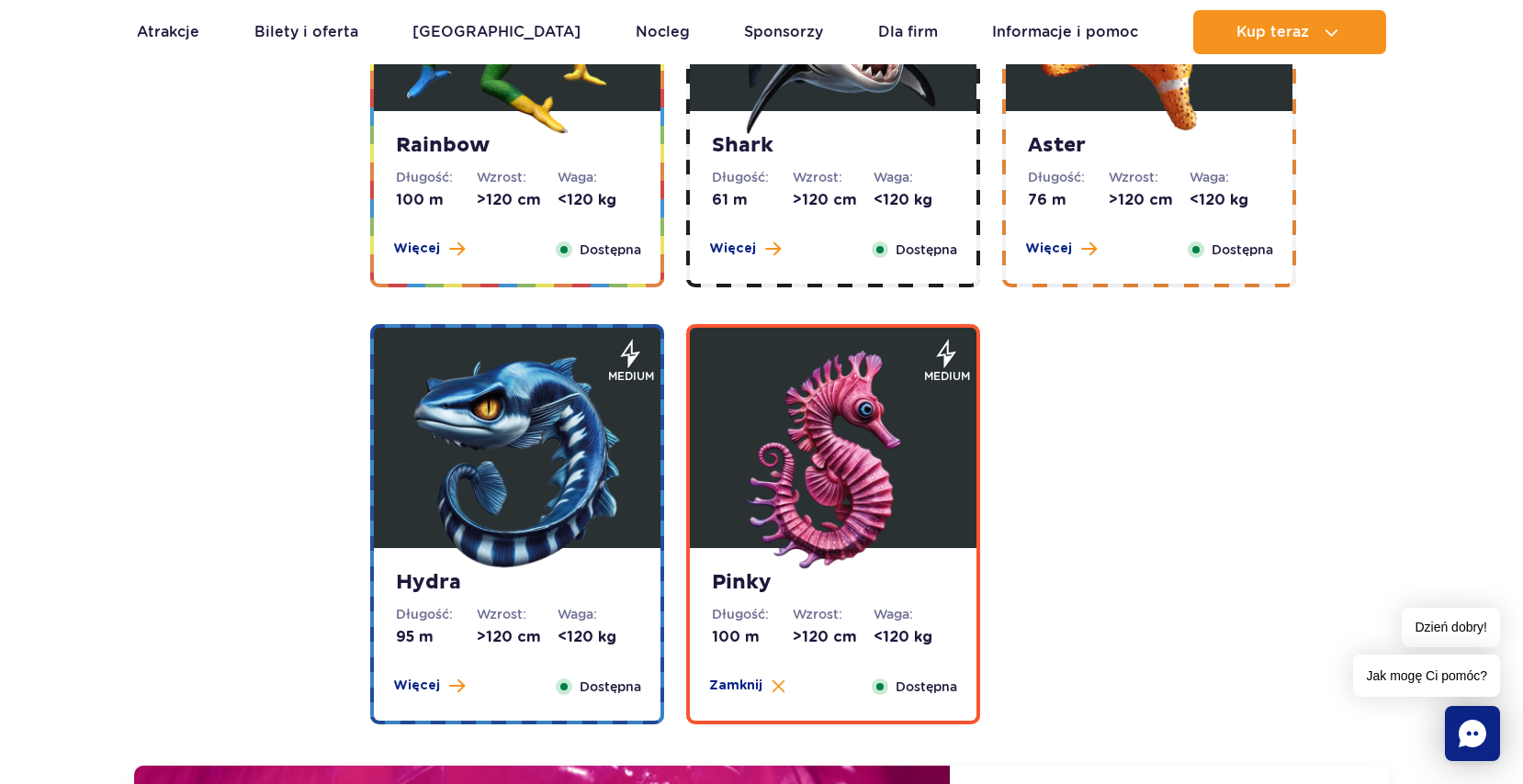
click at [613, 440] on img at bounding box center [517, 461] width 221 height 221
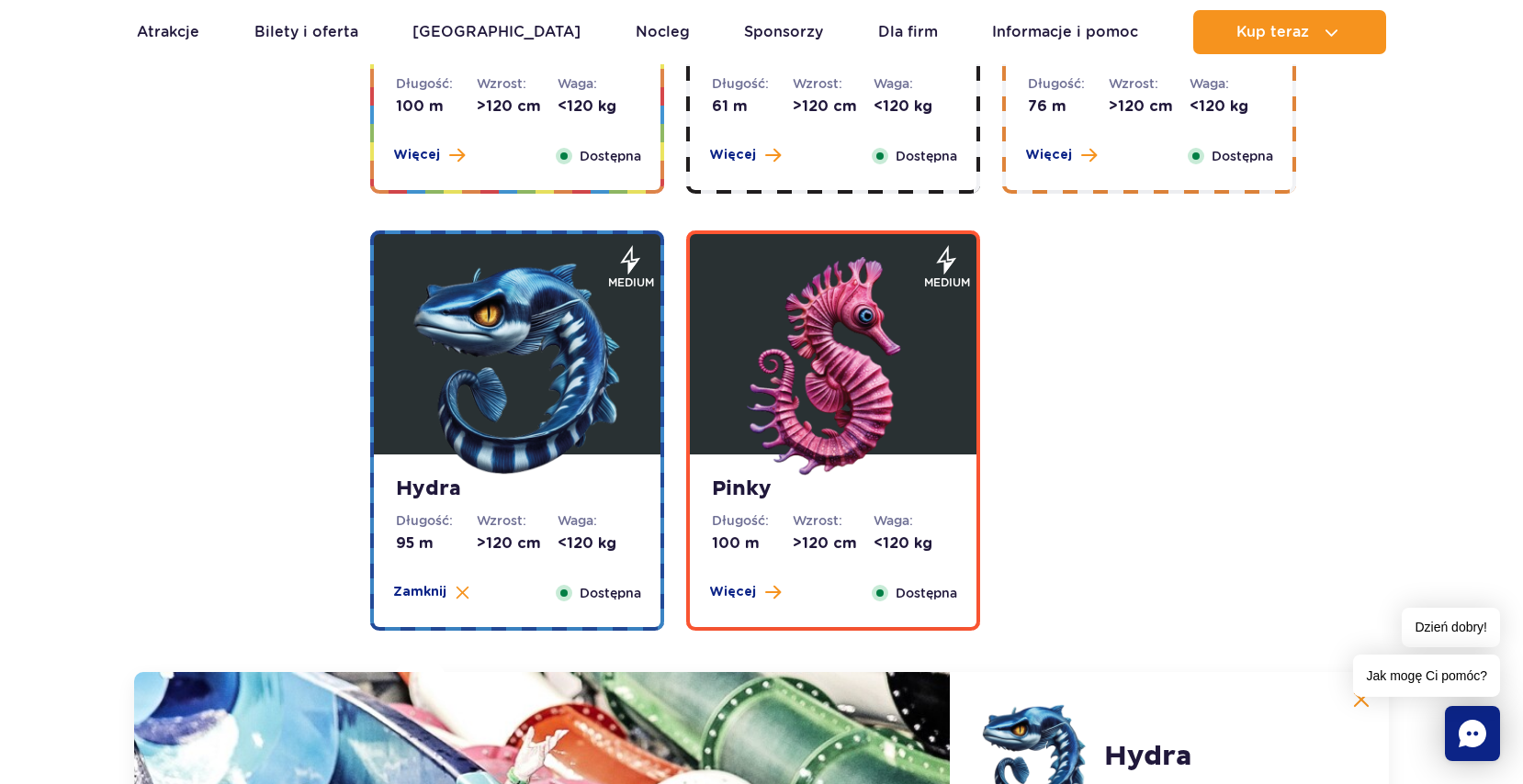
scroll to position [3106, 0]
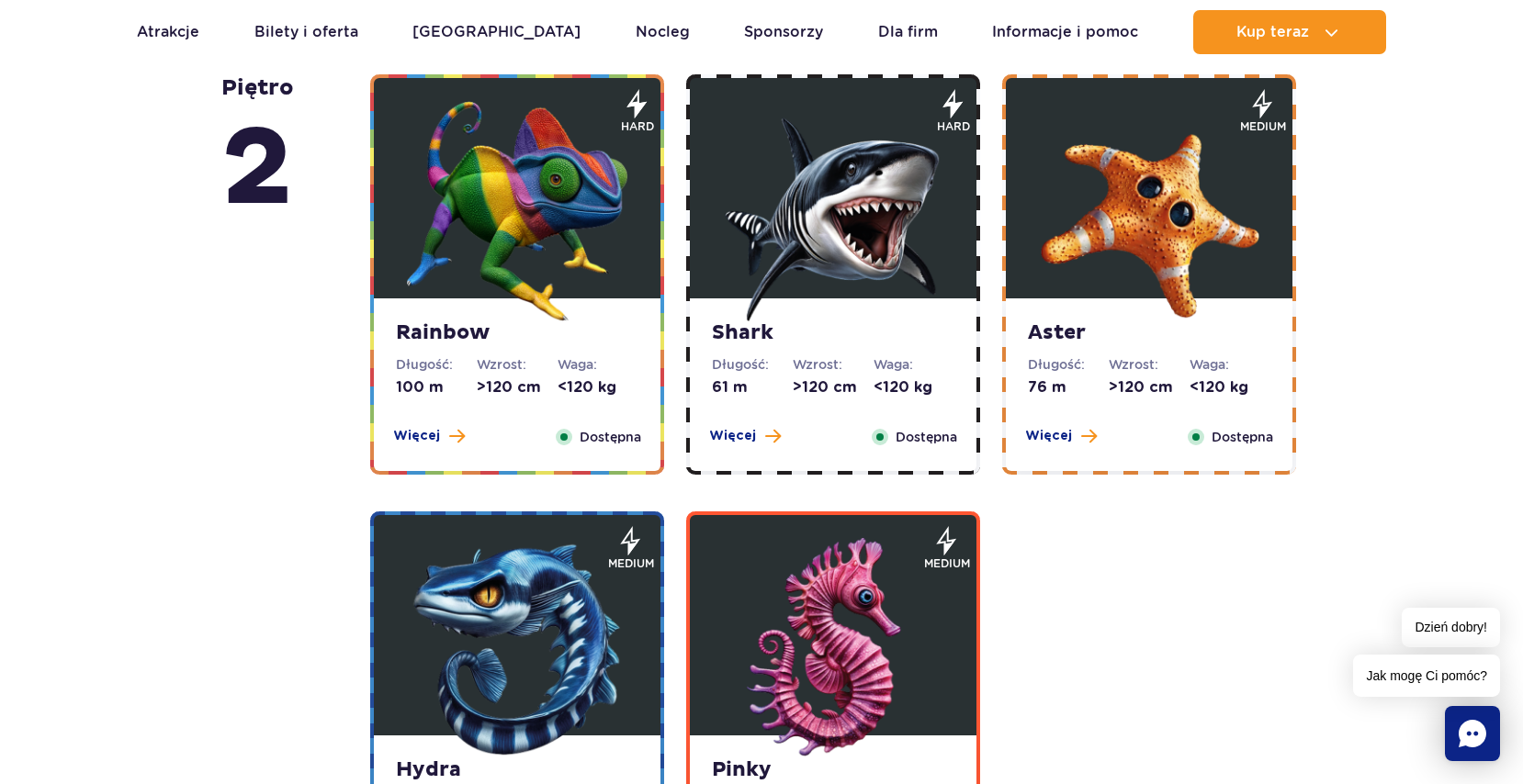
click at [604, 315] on img at bounding box center [517, 212] width 221 height 221
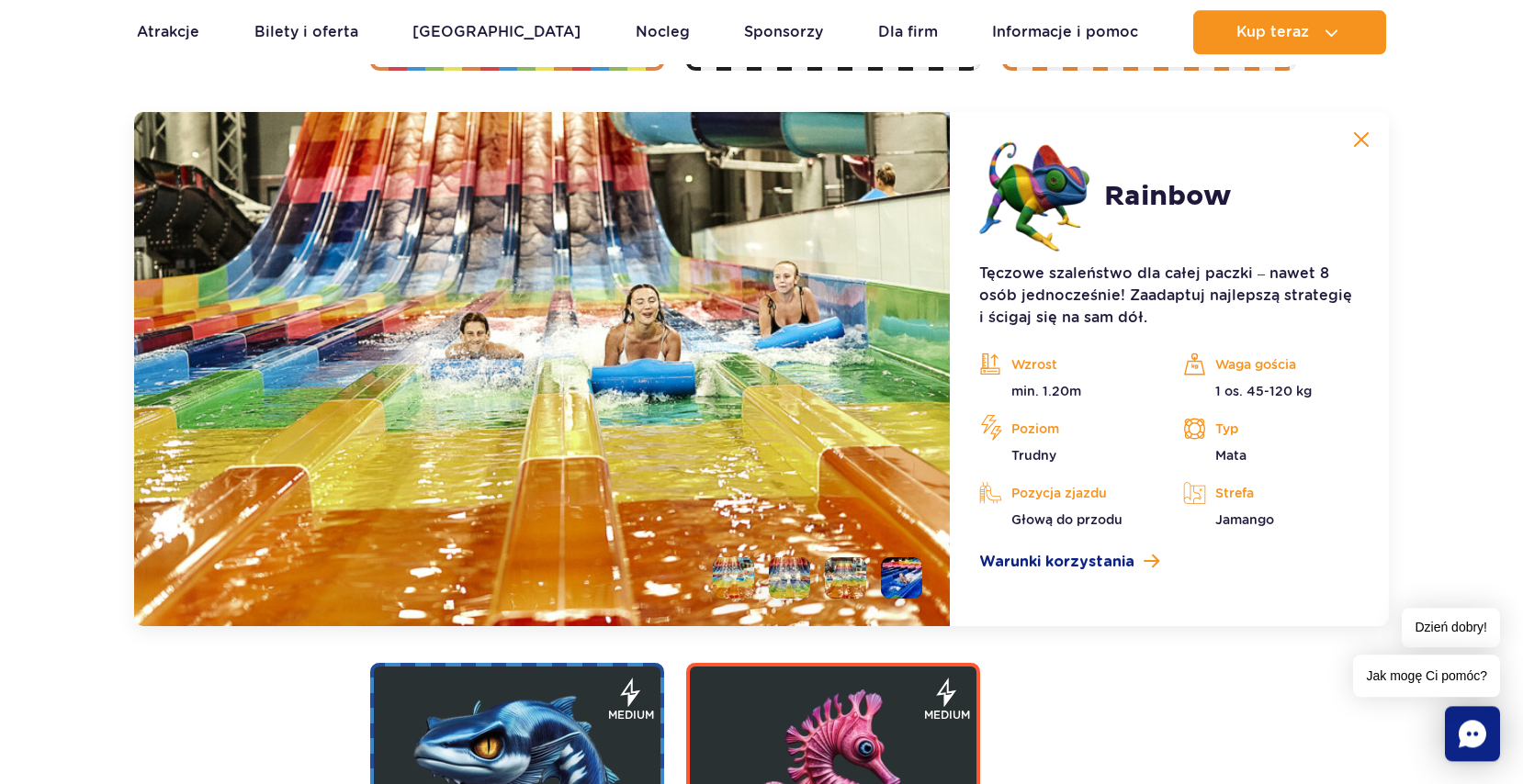
scroll to position [3513, 0]
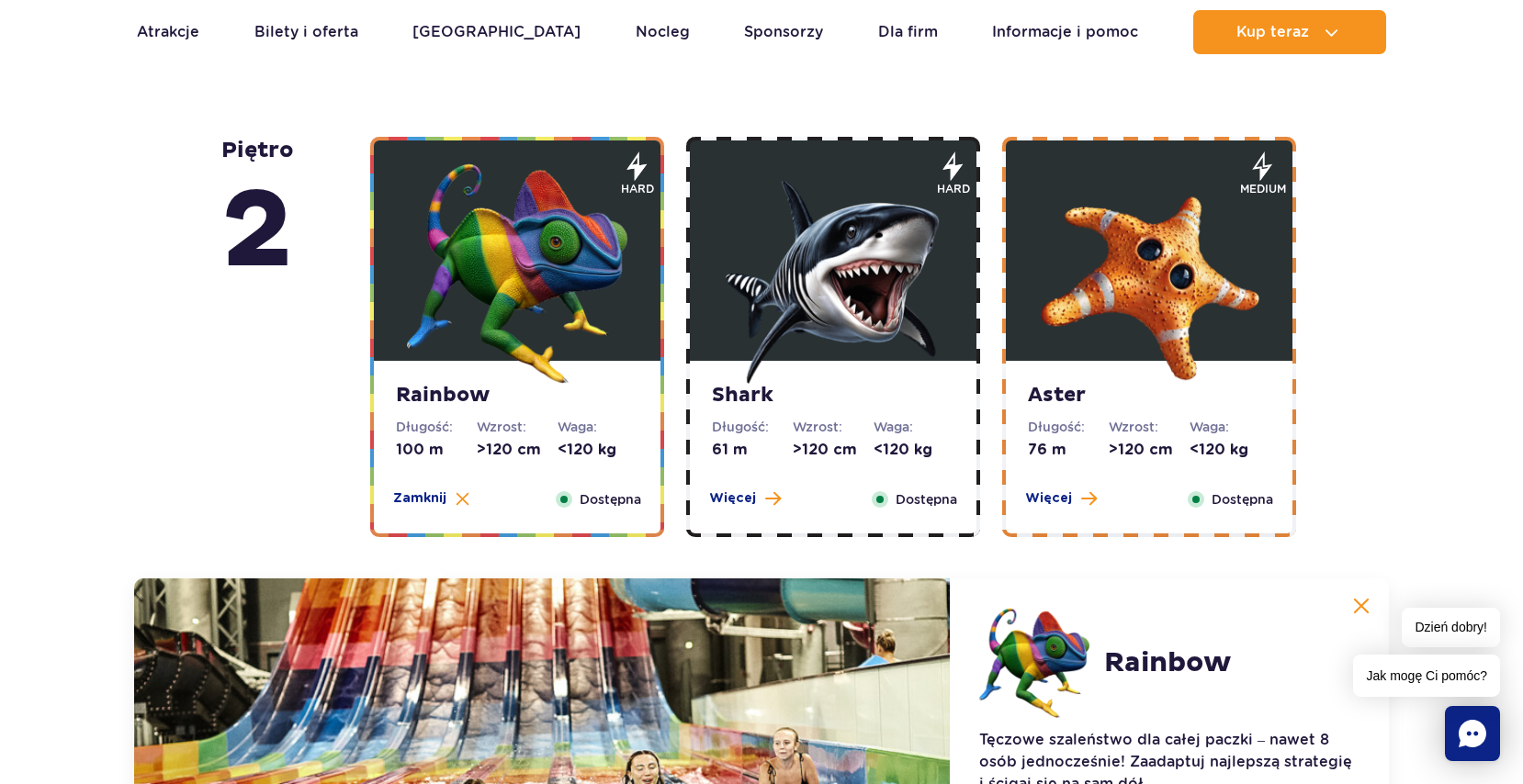
click at [766, 337] on img at bounding box center [833, 274] width 221 height 221
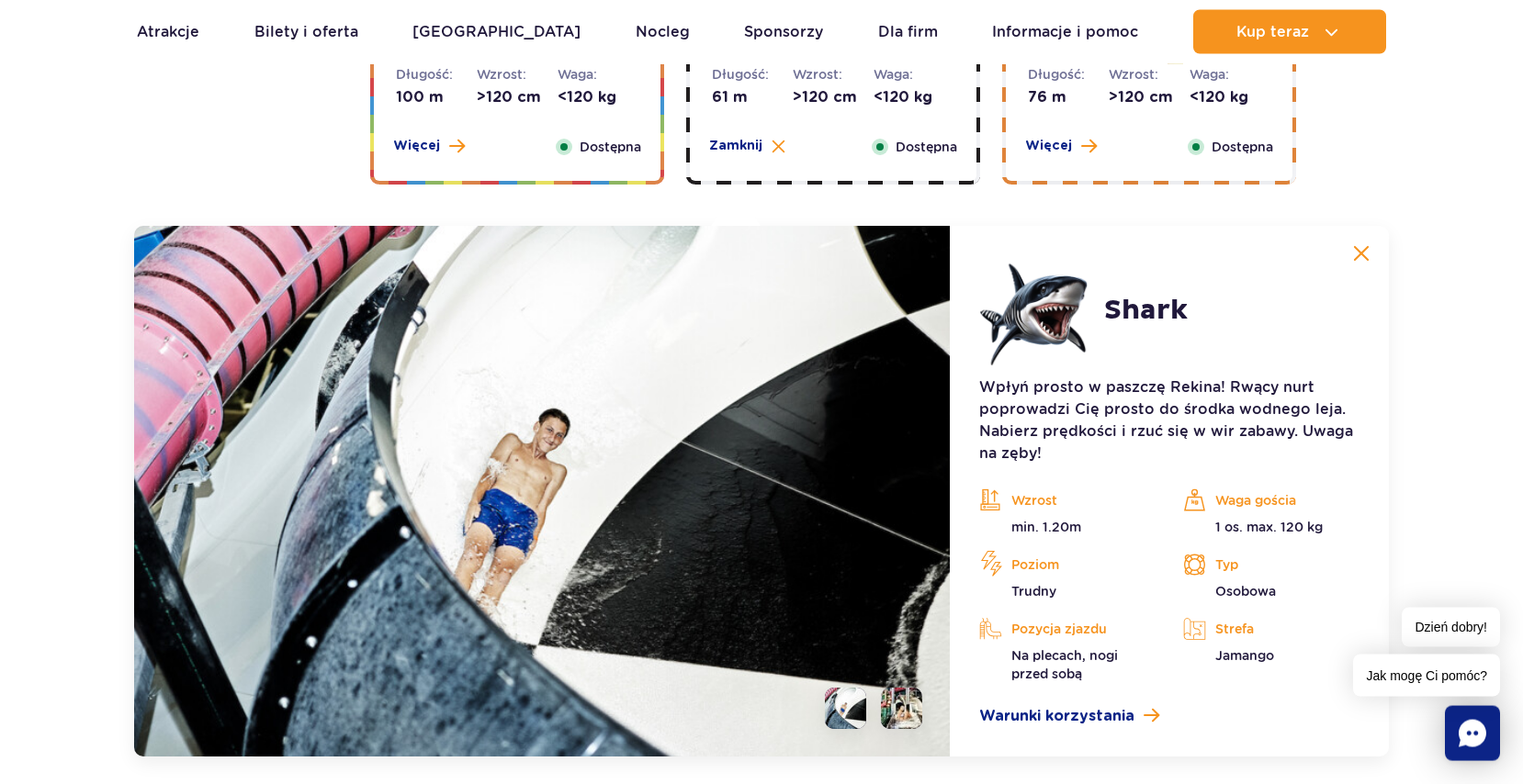
scroll to position [3044, 0]
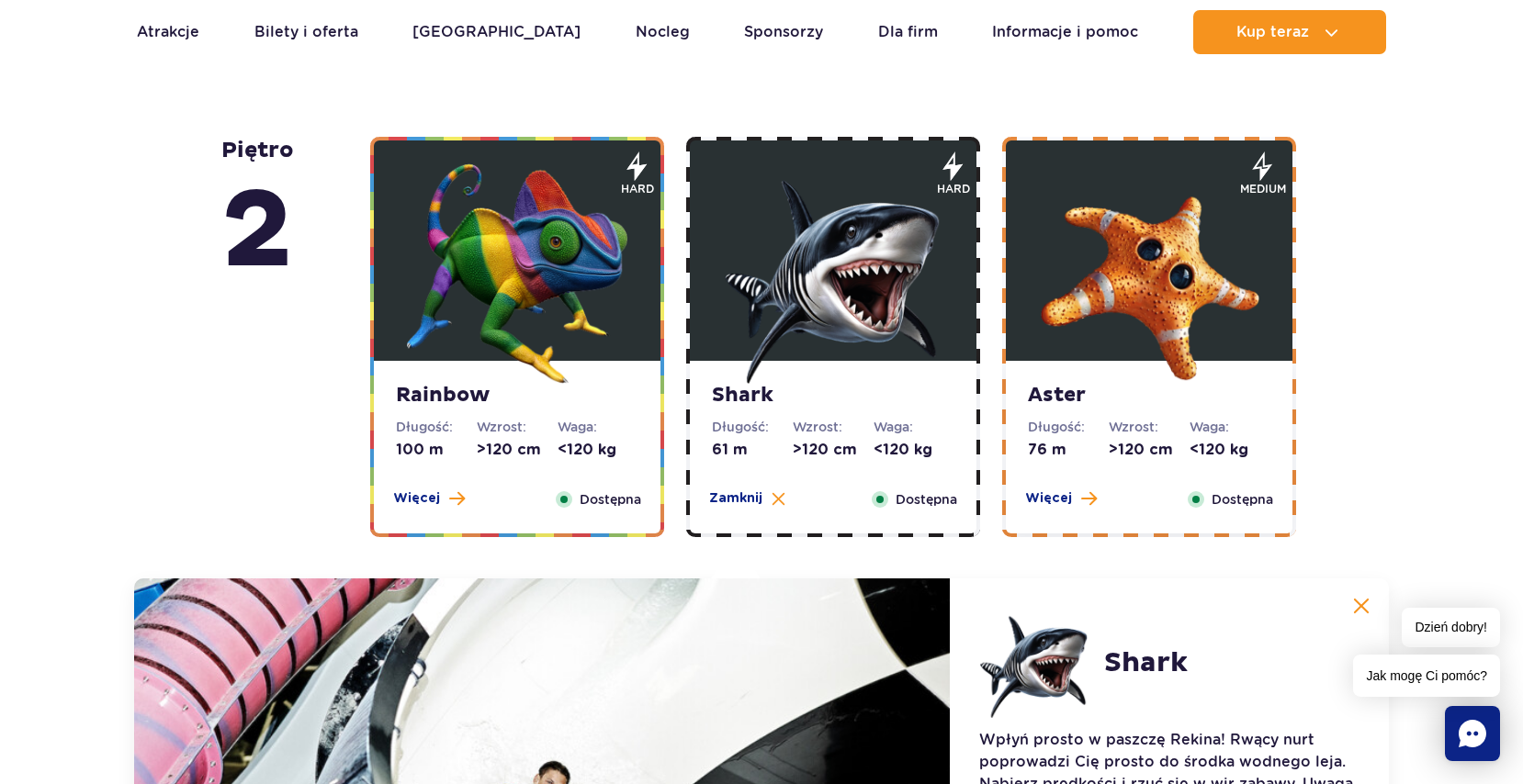
click at [1123, 450] on dd ">120 cm" at bounding box center [1149, 450] width 81 height 20
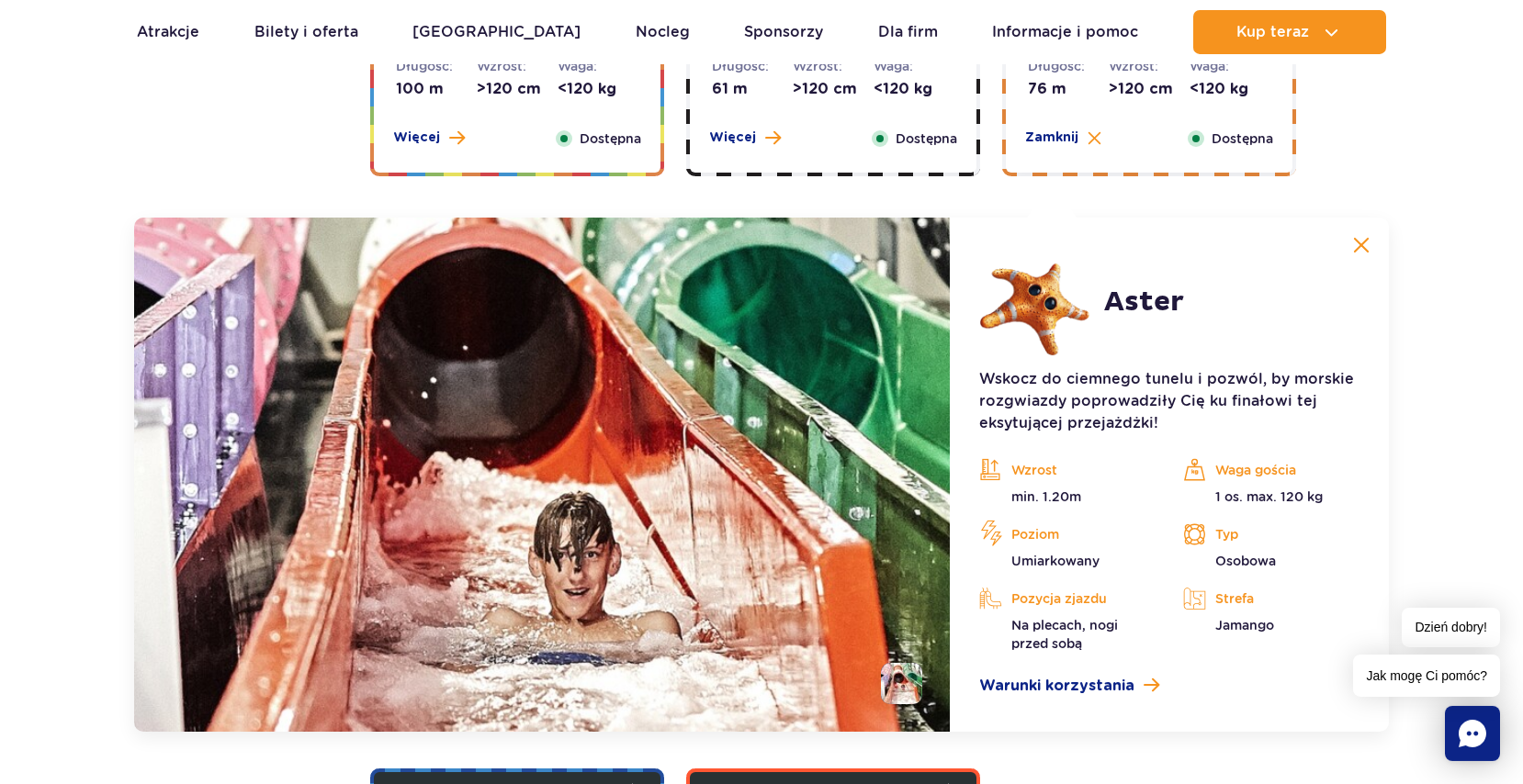
scroll to position [3138, 0]
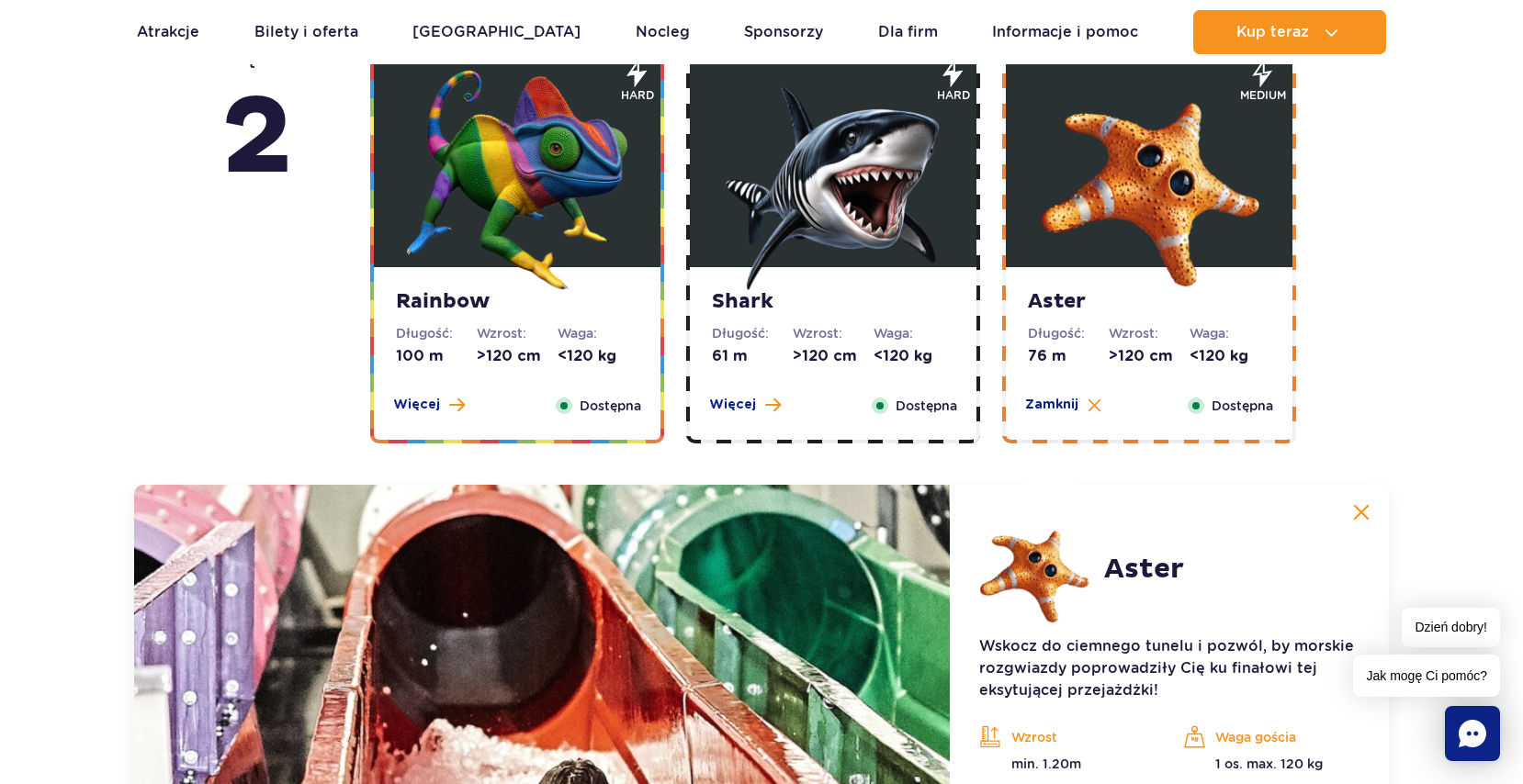
click at [1198, 235] on img at bounding box center [1149, 180] width 221 height 221
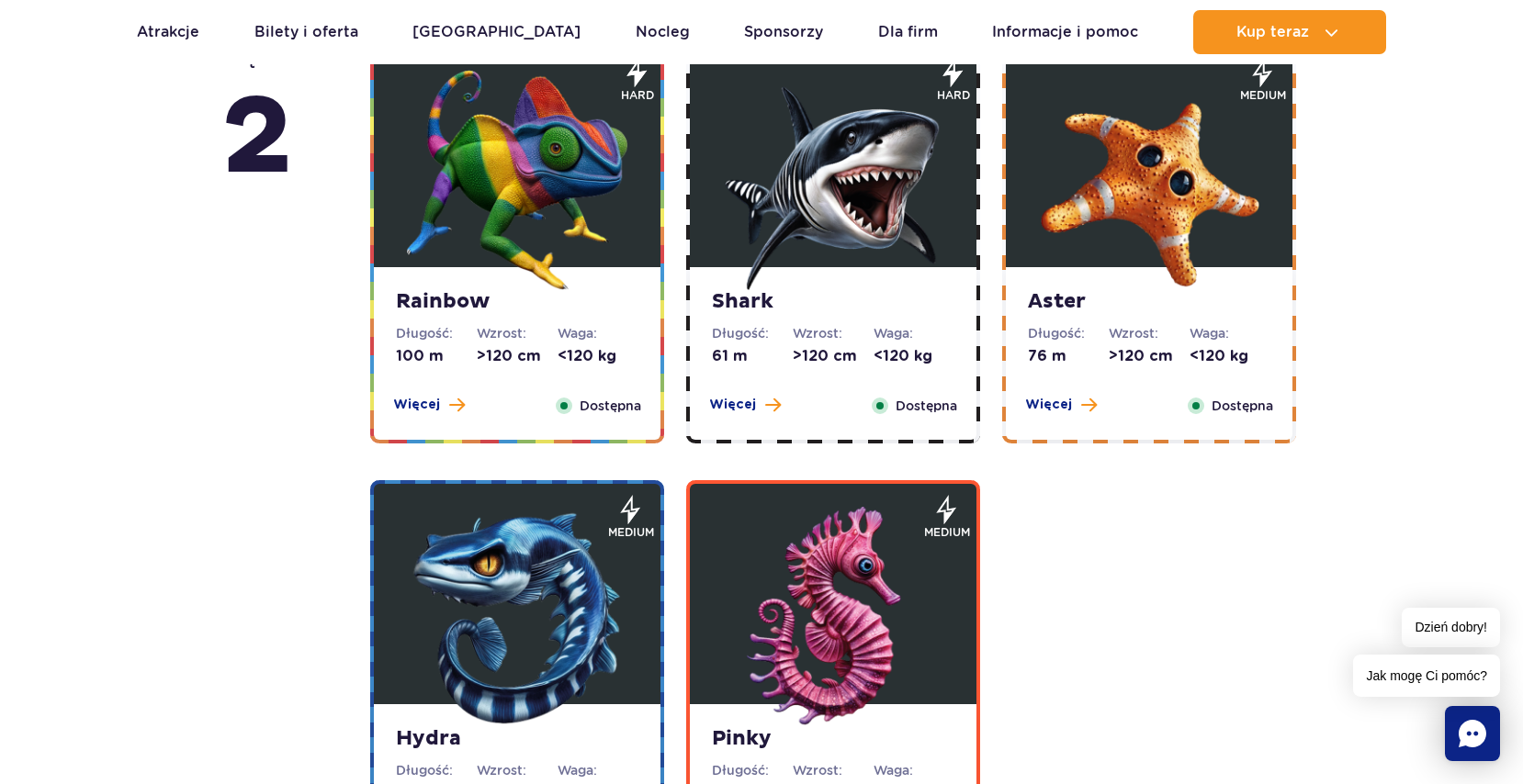
click at [1198, 235] on img at bounding box center [1149, 180] width 221 height 221
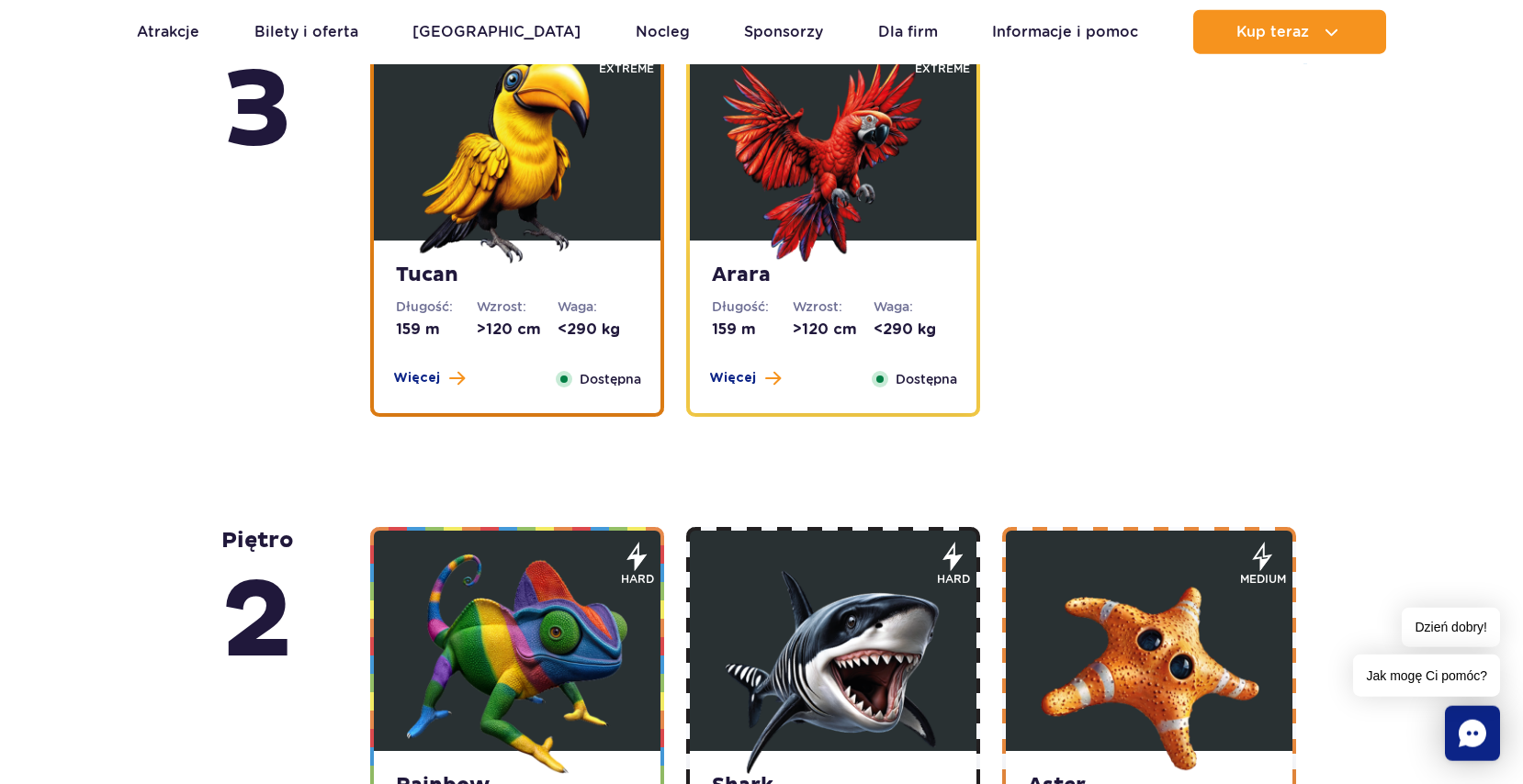
scroll to position [2482, 0]
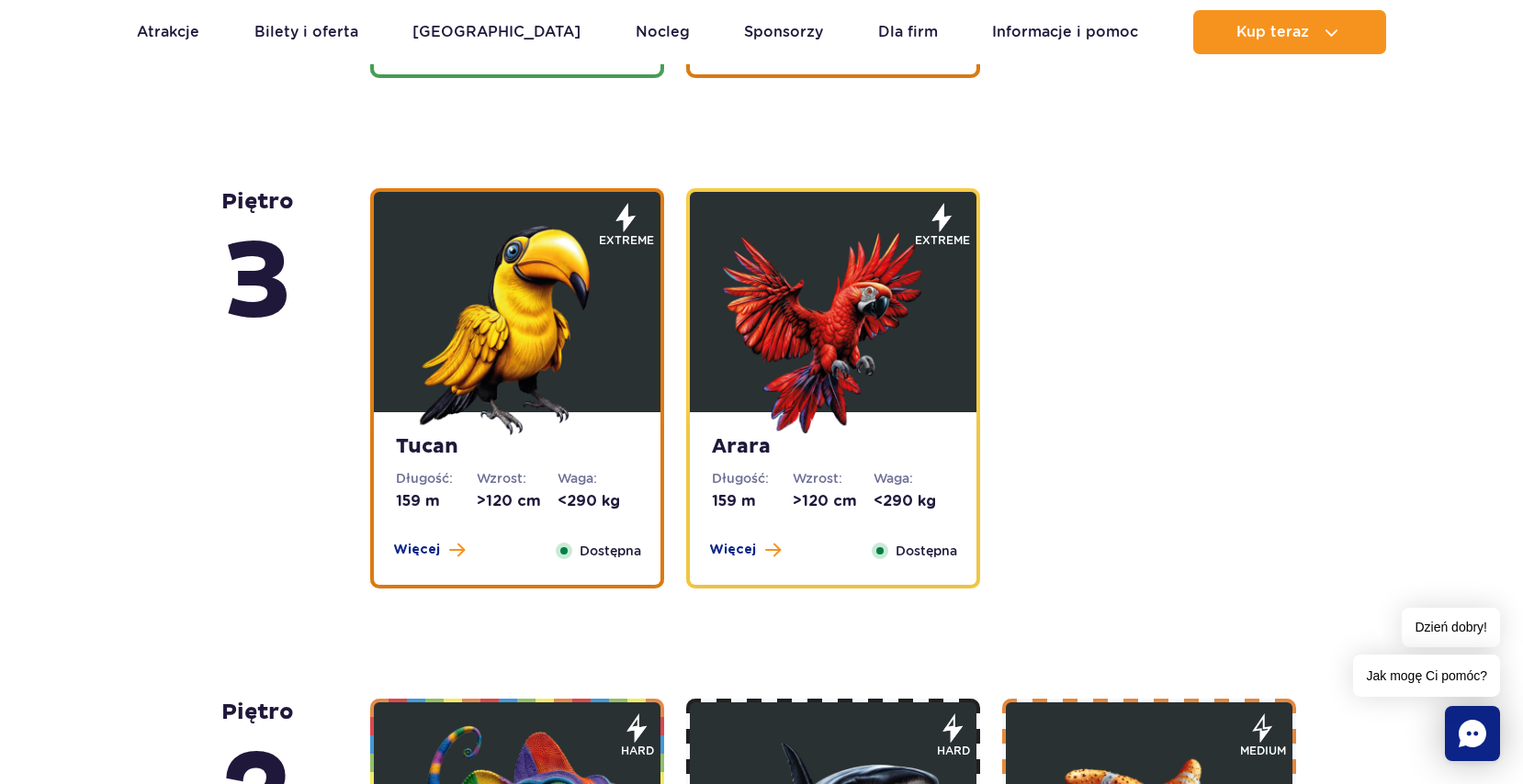
click at [932, 320] on img at bounding box center [833, 326] width 221 height 221
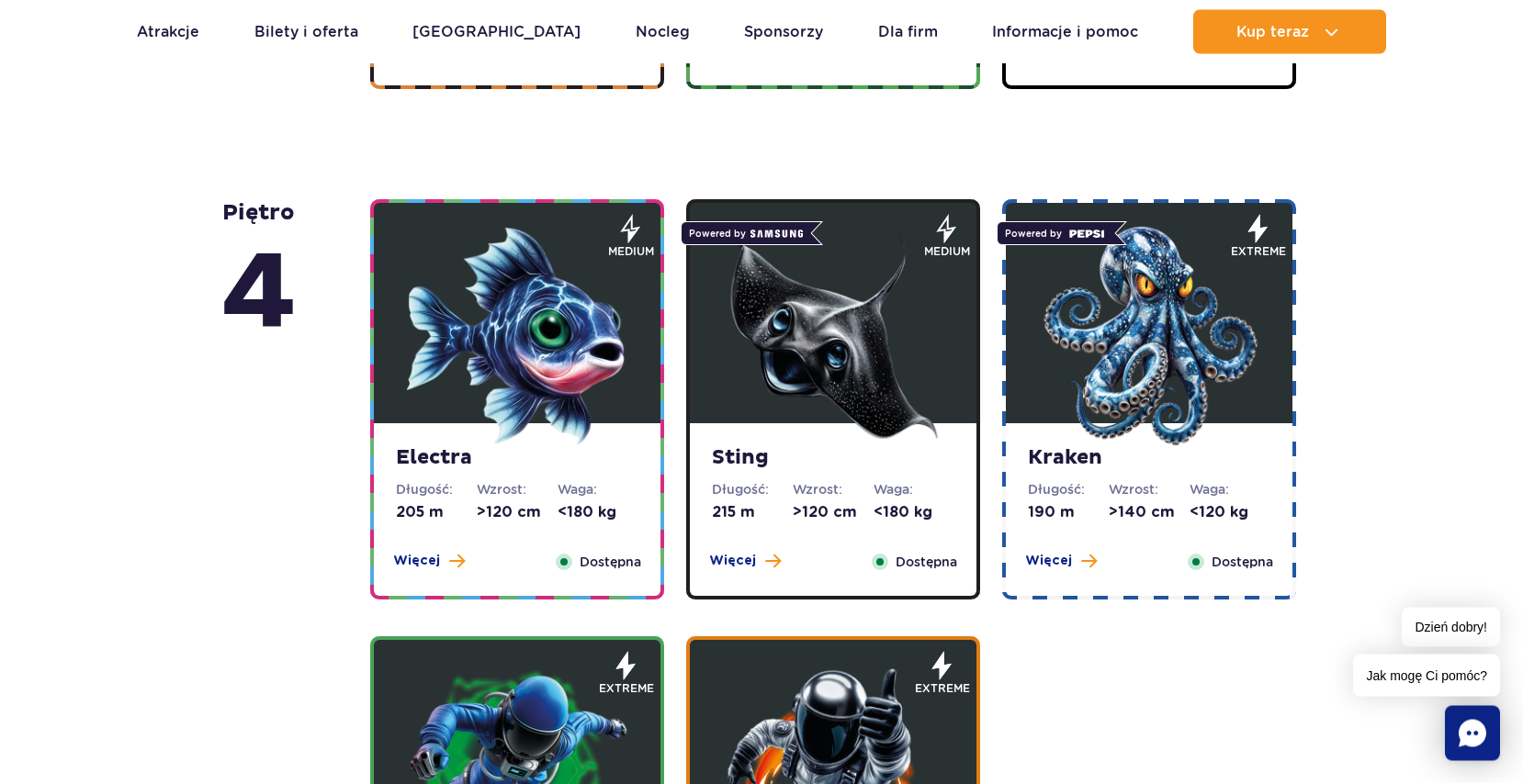
scroll to position [1503, 0]
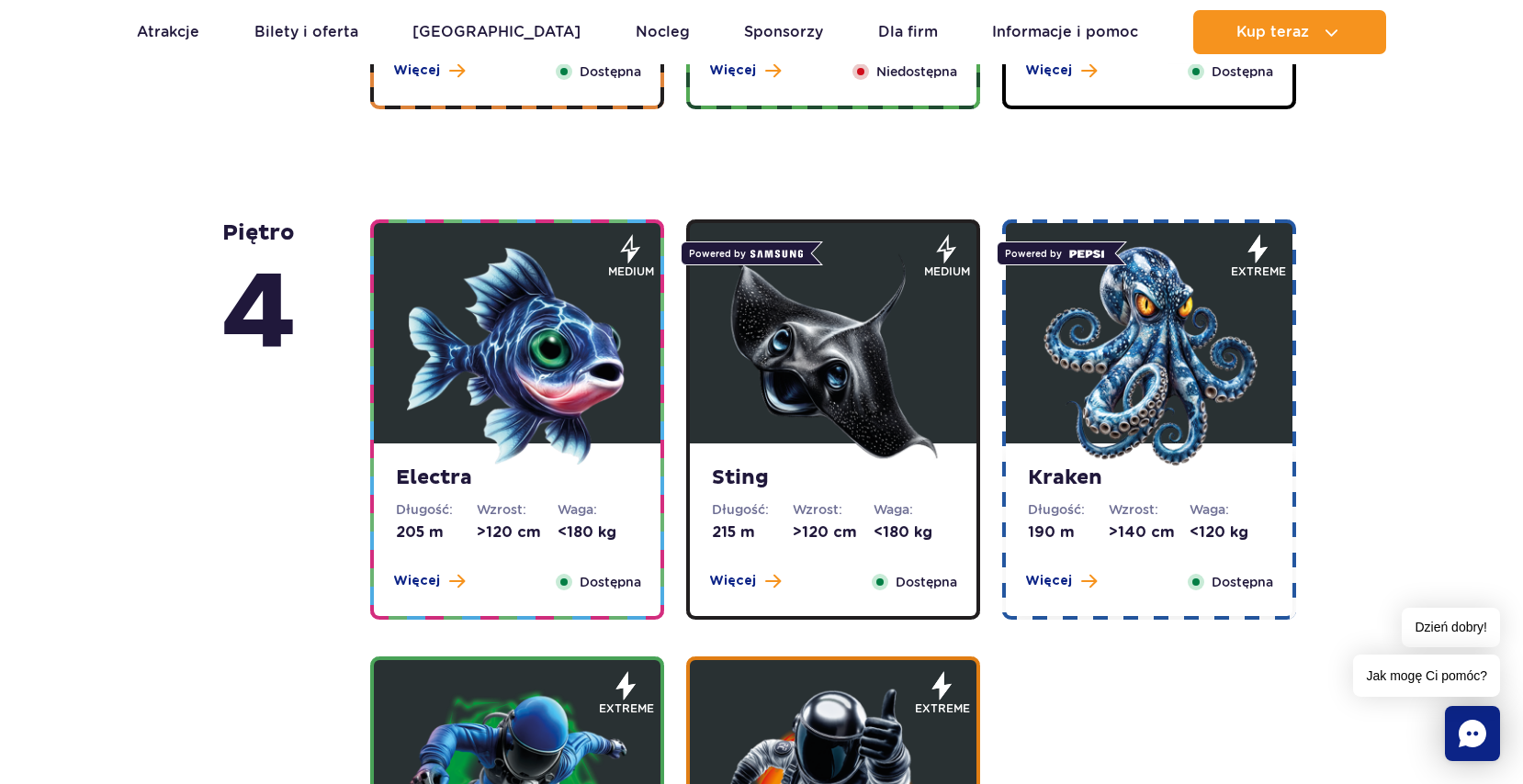
click at [860, 330] on img at bounding box center [833, 356] width 221 height 221
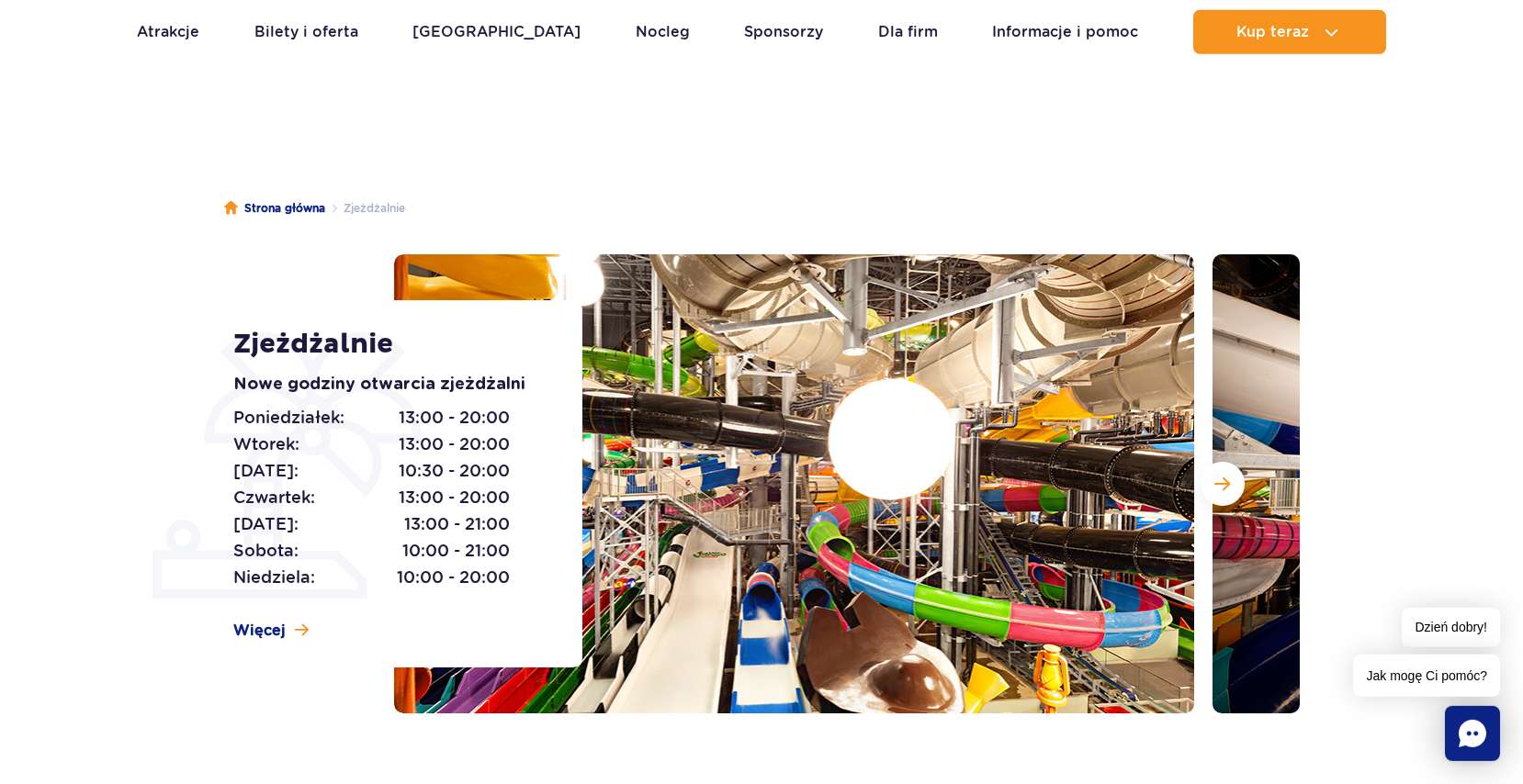
scroll to position [0, 0]
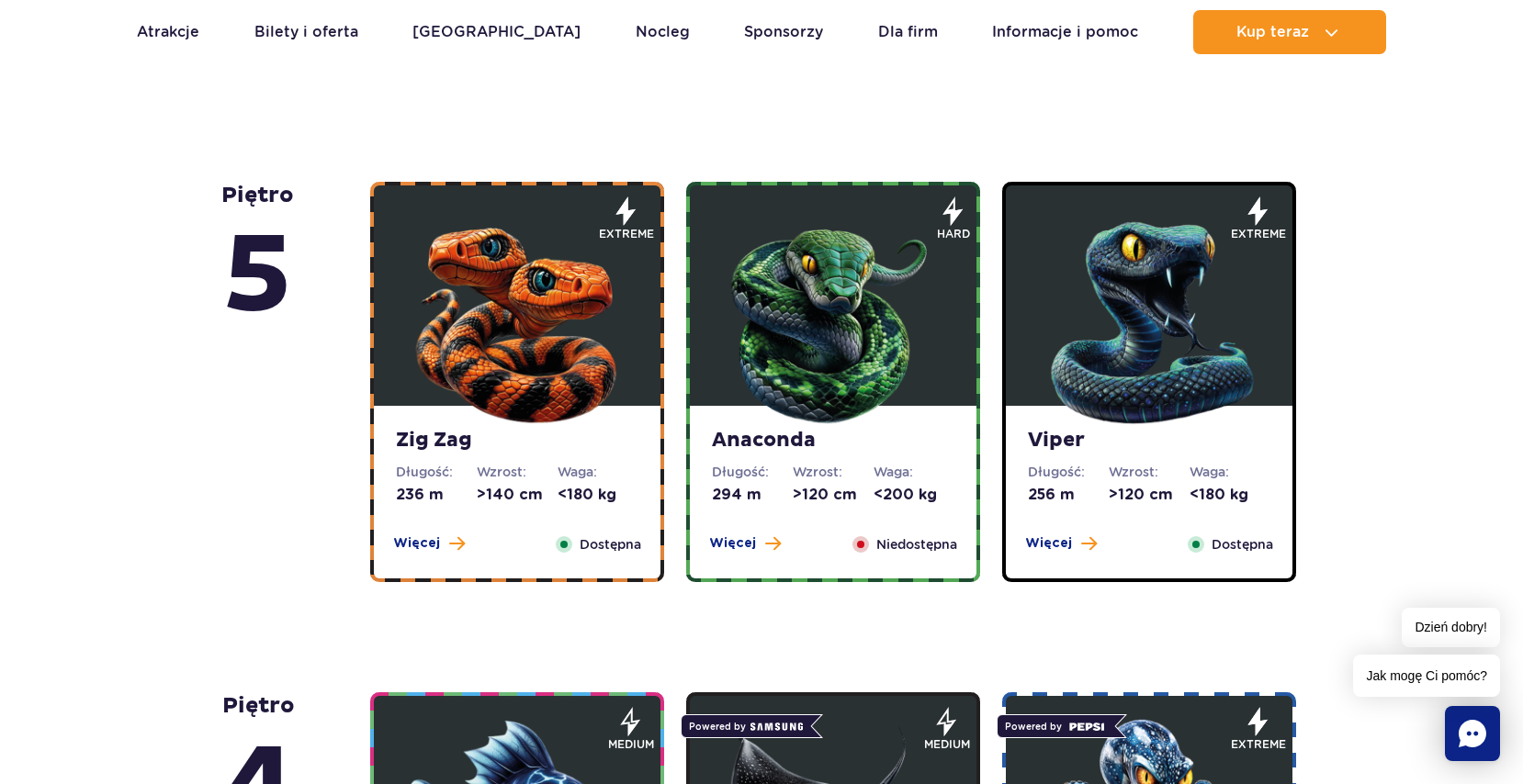
click at [571, 418] on img at bounding box center [517, 319] width 221 height 221
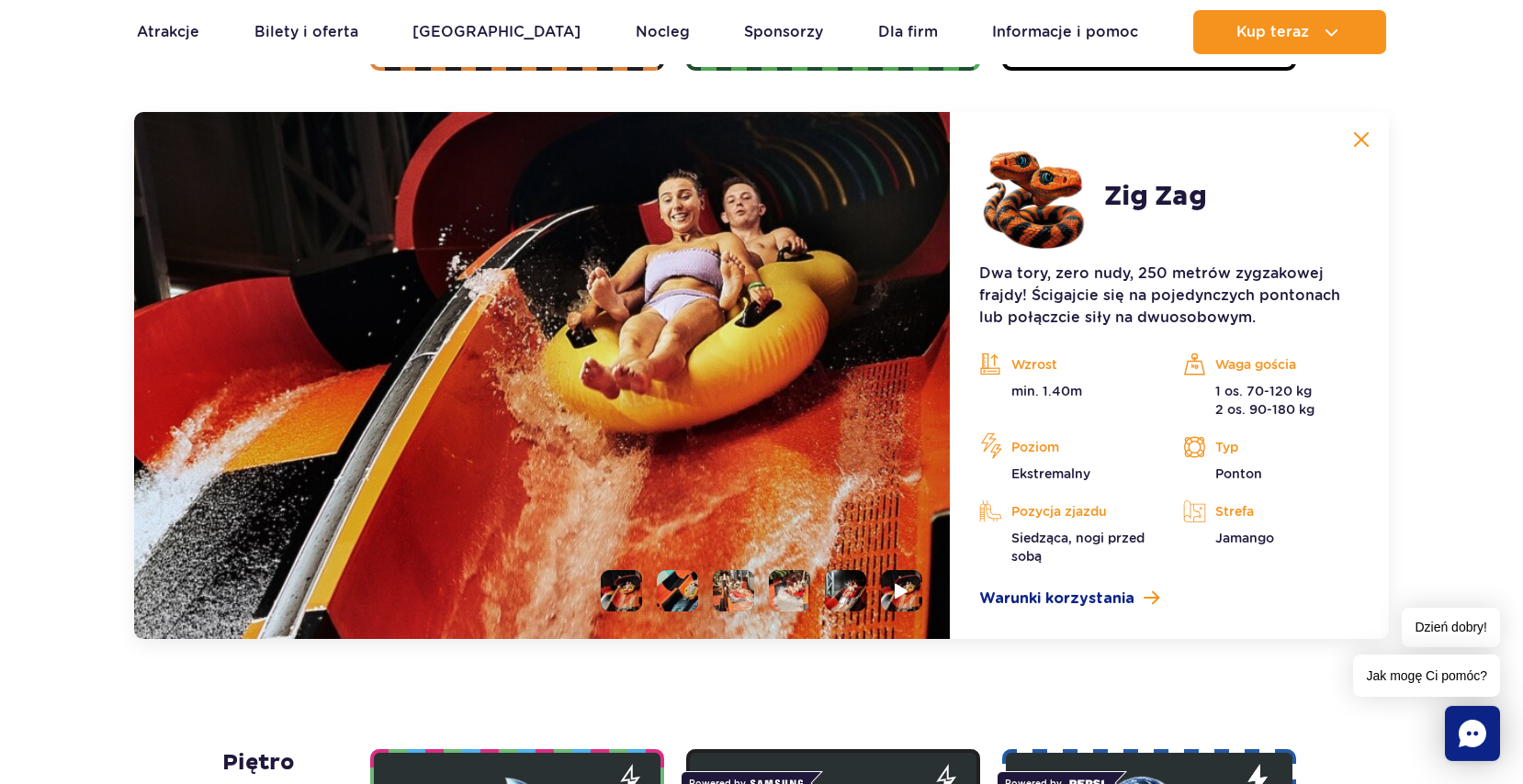
scroll to position [1544, 0]
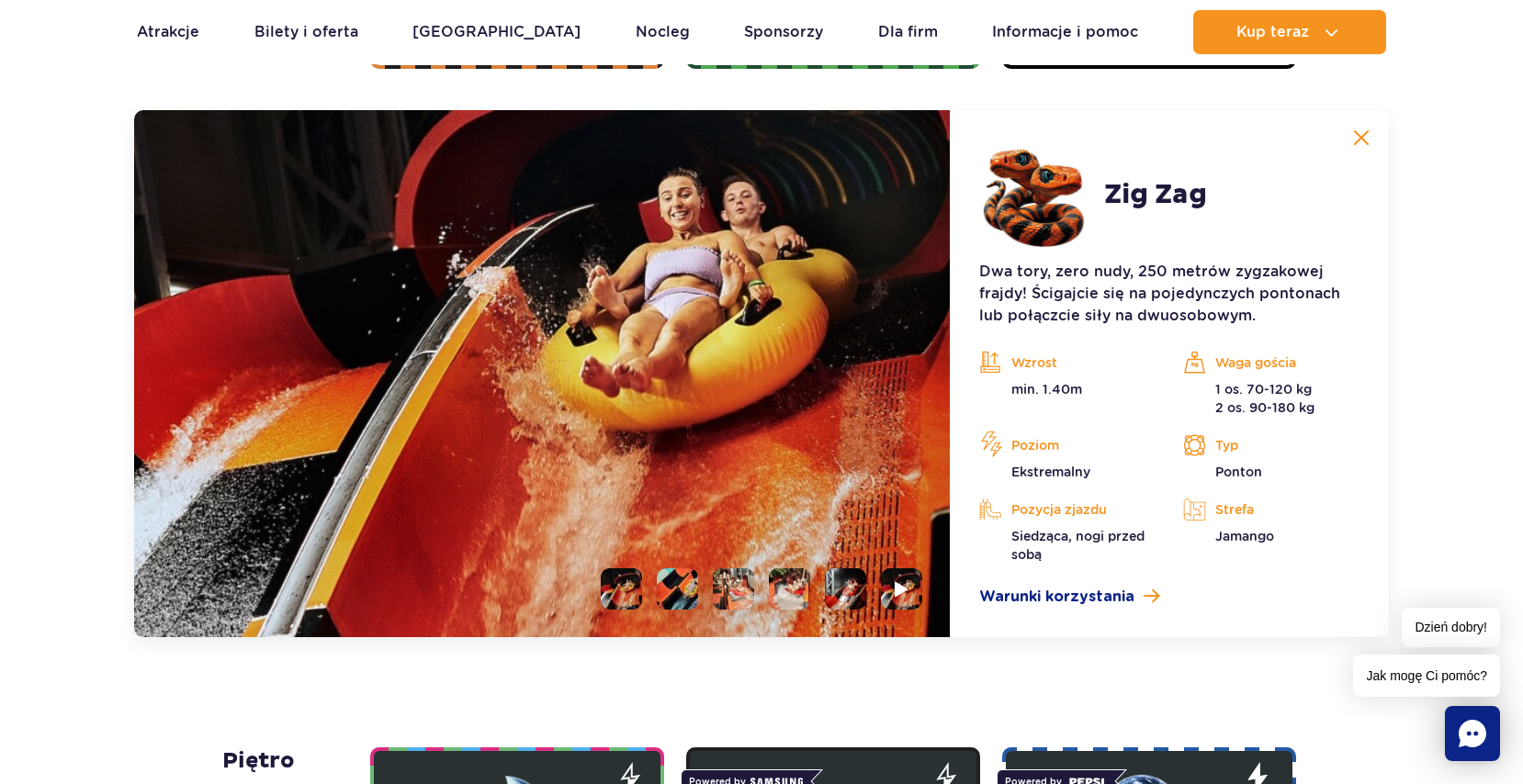
click at [1371, 140] on button at bounding box center [1362, 138] width 37 height 37
